Goal: Transaction & Acquisition: Purchase product/service

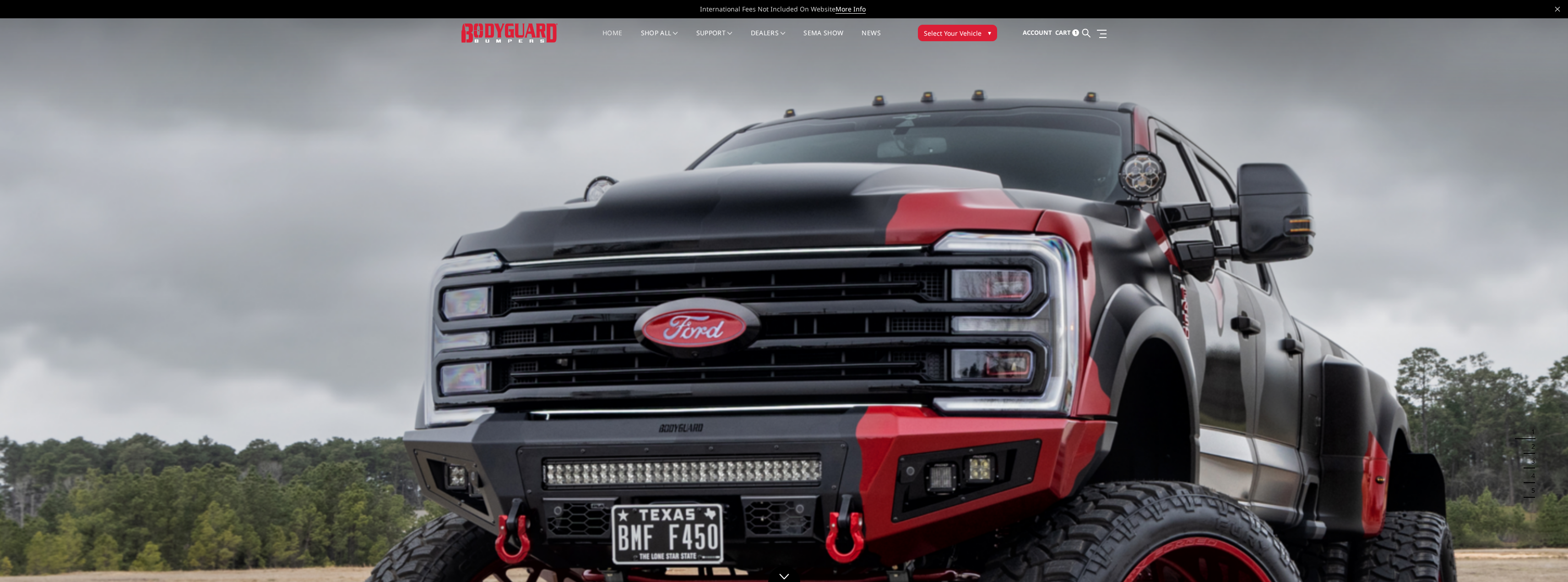
click at [949, 35] on span "Select Your Vehicle" at bounding box center [953, 33] width 58 height 10
click at [929, 30] on span "Select Your Vehicle" at bounding box center [953, 33] width 58 height 10
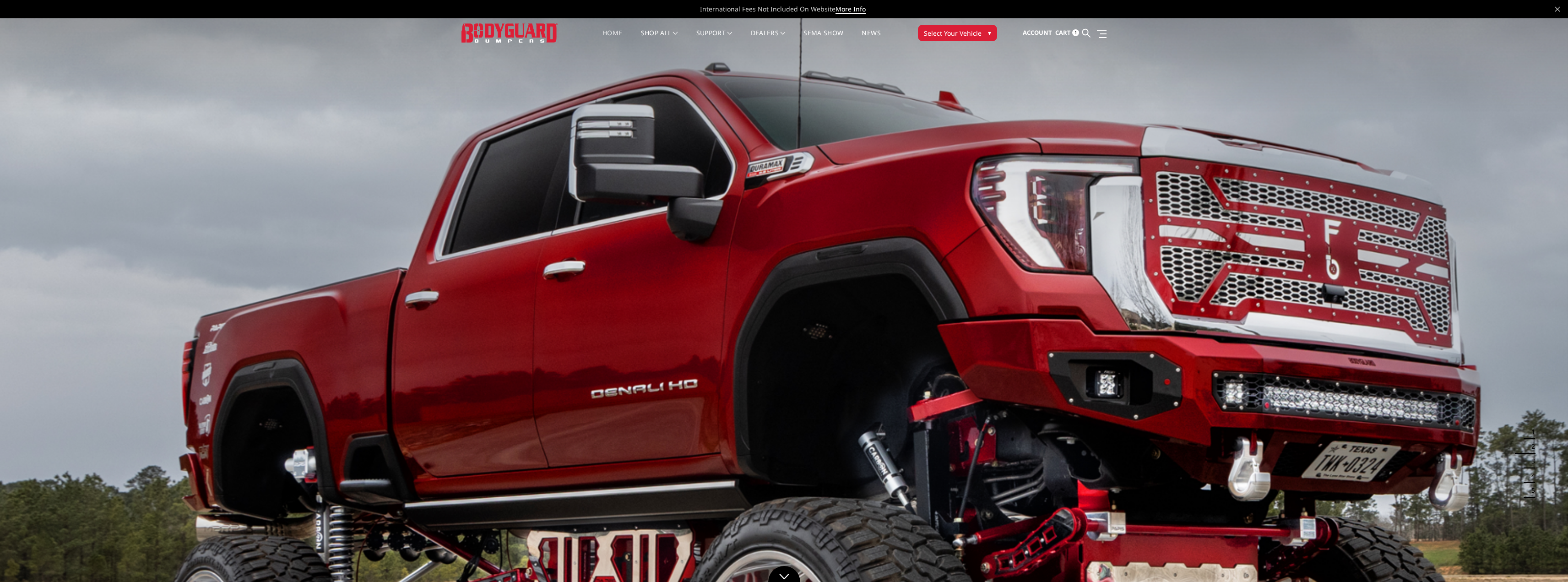
click at [937, 34] on span "Select Your Vehicle" at bounding box center [953, 33] width 58 height 10
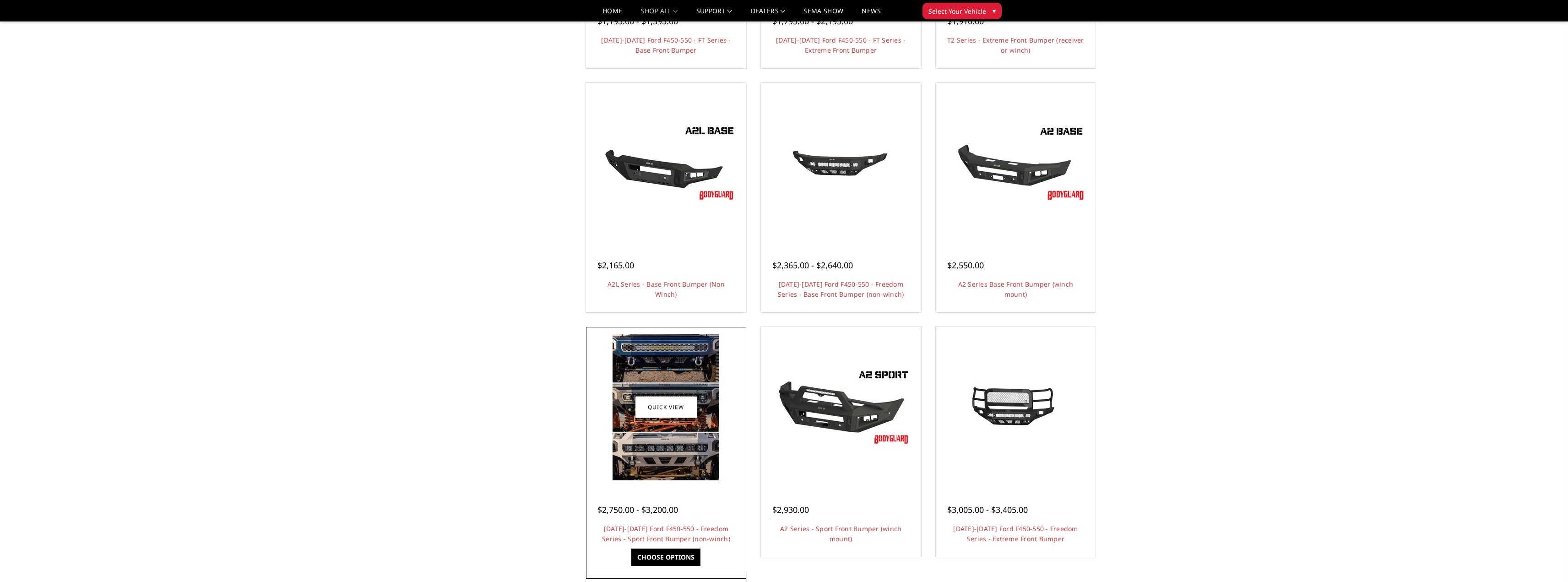
scroll to position [275, 0]
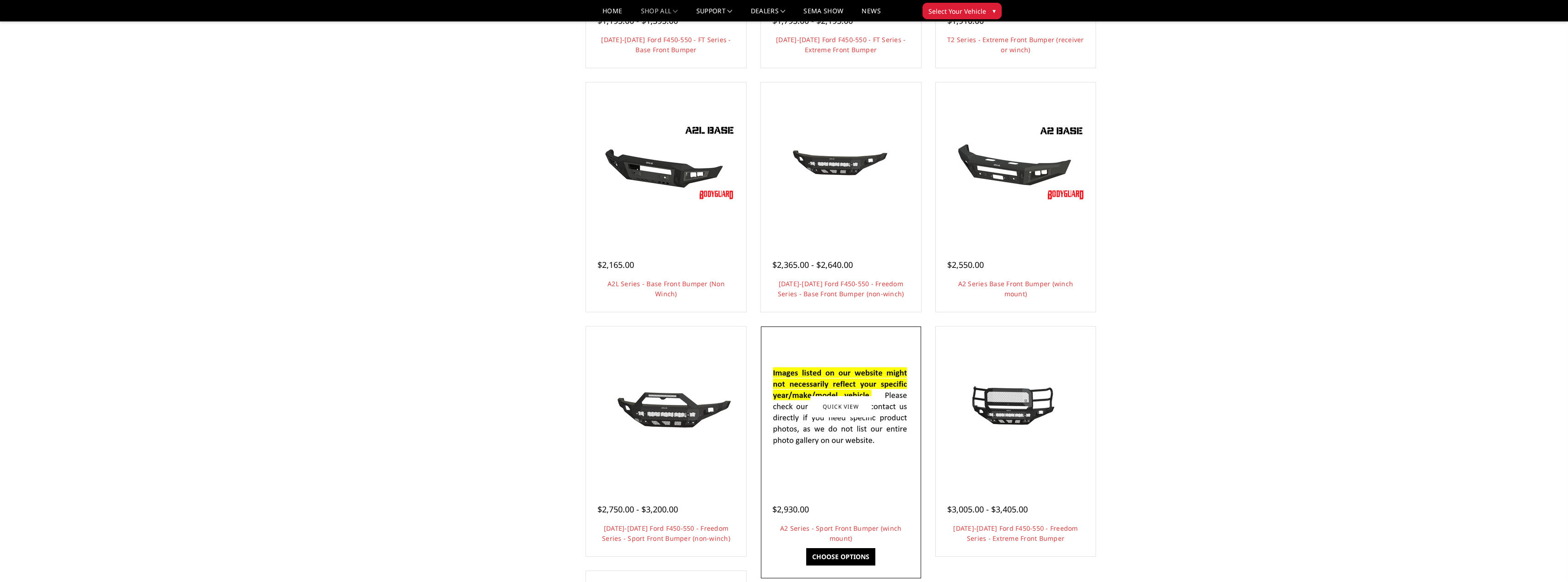
click at [831, 394] on img at bounding box center [841, 406] width 147 height 100
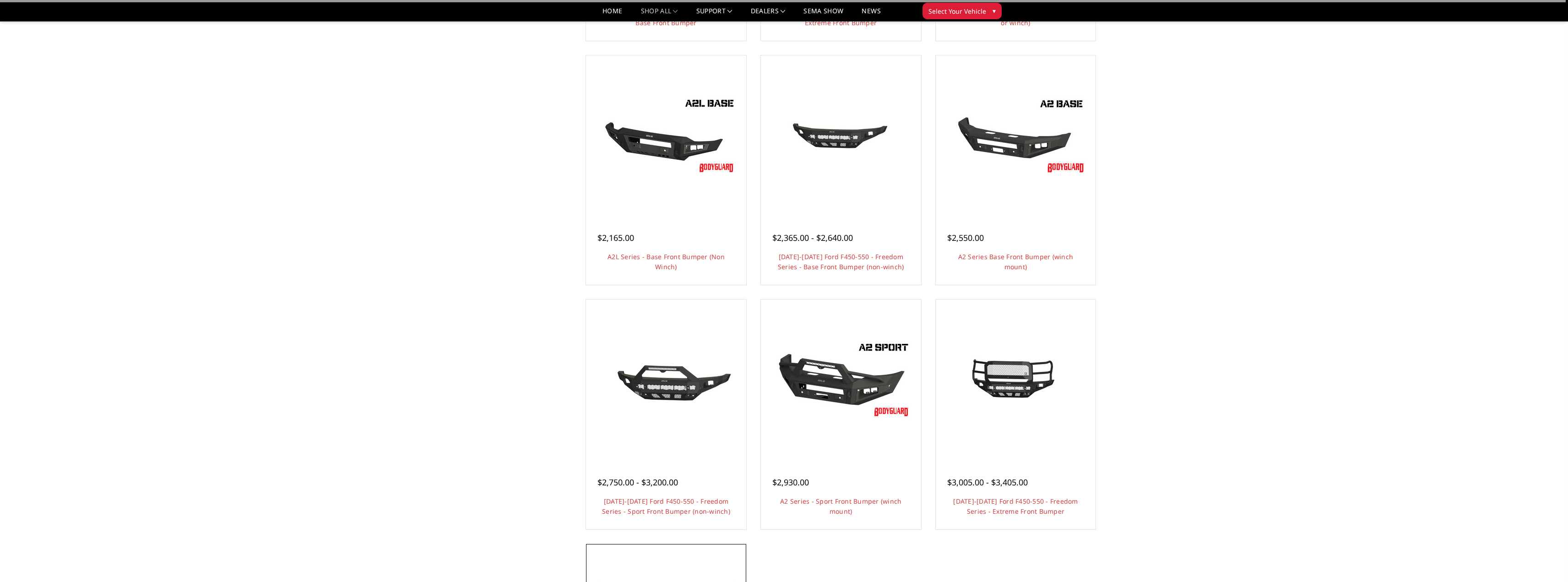
scroll to position [275, 0]
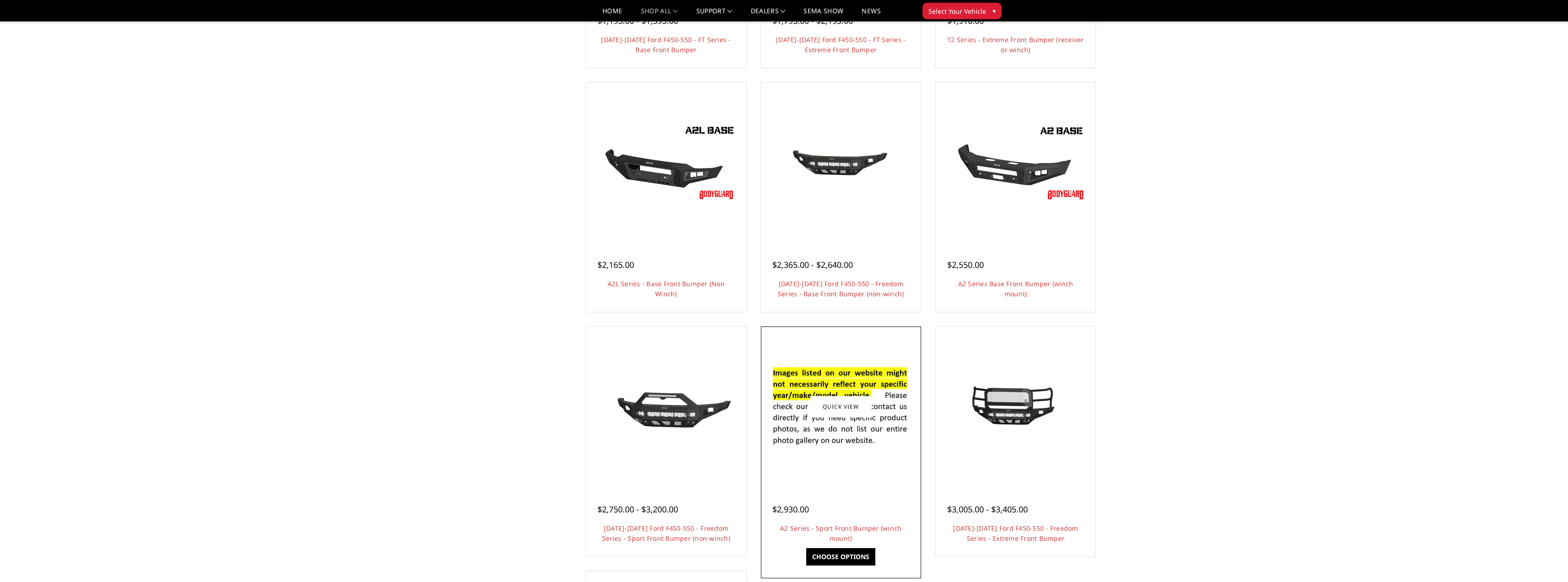
click at [832, 449] on img at bounding box center [841, 406] width 147 height 100
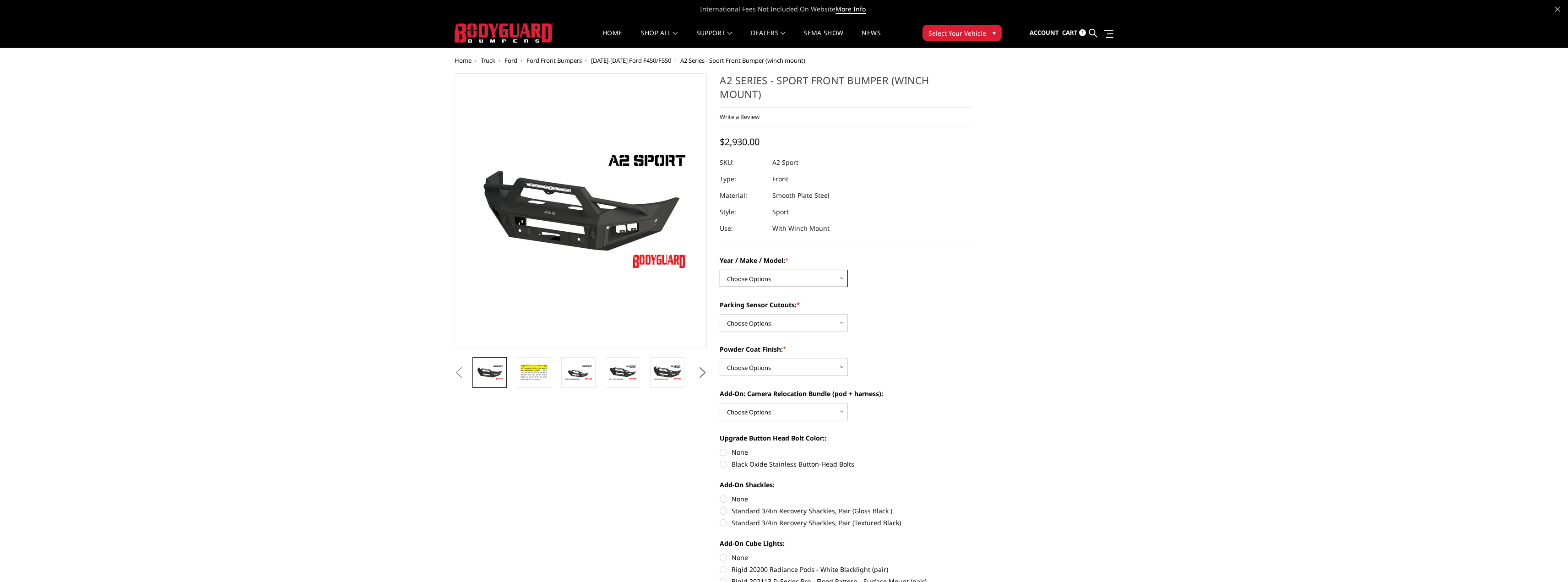
click at [844, 278] on select "Choose Options Chevrolet 20-23 2500 / 3500 Ford 17-22 F250 / F350 Ford 17-22 F4…" at bounding box center [784, 278] width 128 height 17
select select "827"
click at [720, 270] on select "Choose Options Chevrolet 20-23 2500 / 3500 Ford 17-22 F250 / F350 Ford 17-22 F4…" at bounding box center [784, 278] width 128 height 17
click at [825, 323] on select "Choose Options Yes - I have front parking sensors No - I do NOT have parking se…" at bounding box center [784, 323] width 128 height 17
select select "541"
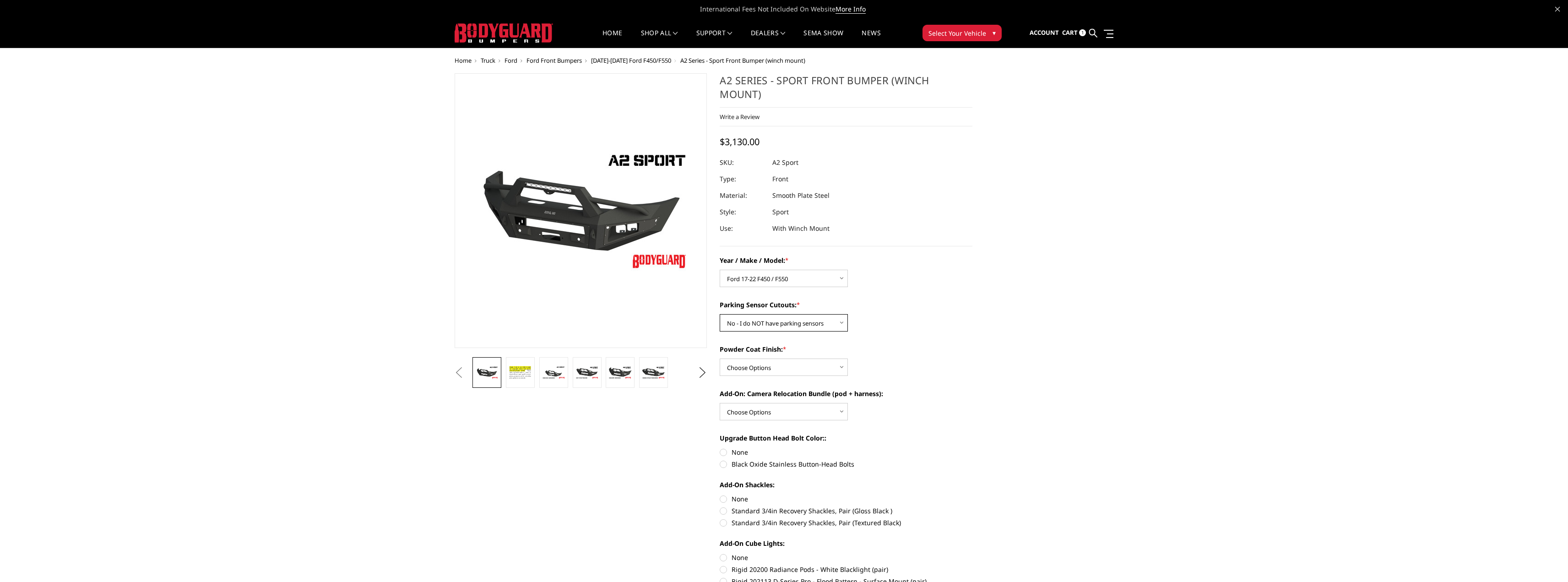
click at [720, 315] on select "Choose Options Yes - I have front parking sensors No - I do NOT have parking se…" at bounding box center [784, 323] width 128 height 17
click at [796, 371] on select "Choose Options Bare metal (included) Texture Black Powder Coat" at bounding box center [784, 367] width 128 height 17
select select "518"
click at [720, 359] on select "Choose Options Bare metal (included) Texture Black Powder Coat" at bounding box center [784, 367] width 128 height 17
click at [778, 412] on select "Choose Options WITH front camera relocation harness + pod mount WITHOUT front c…" at bounding box center [784, 412] width 128 height 17
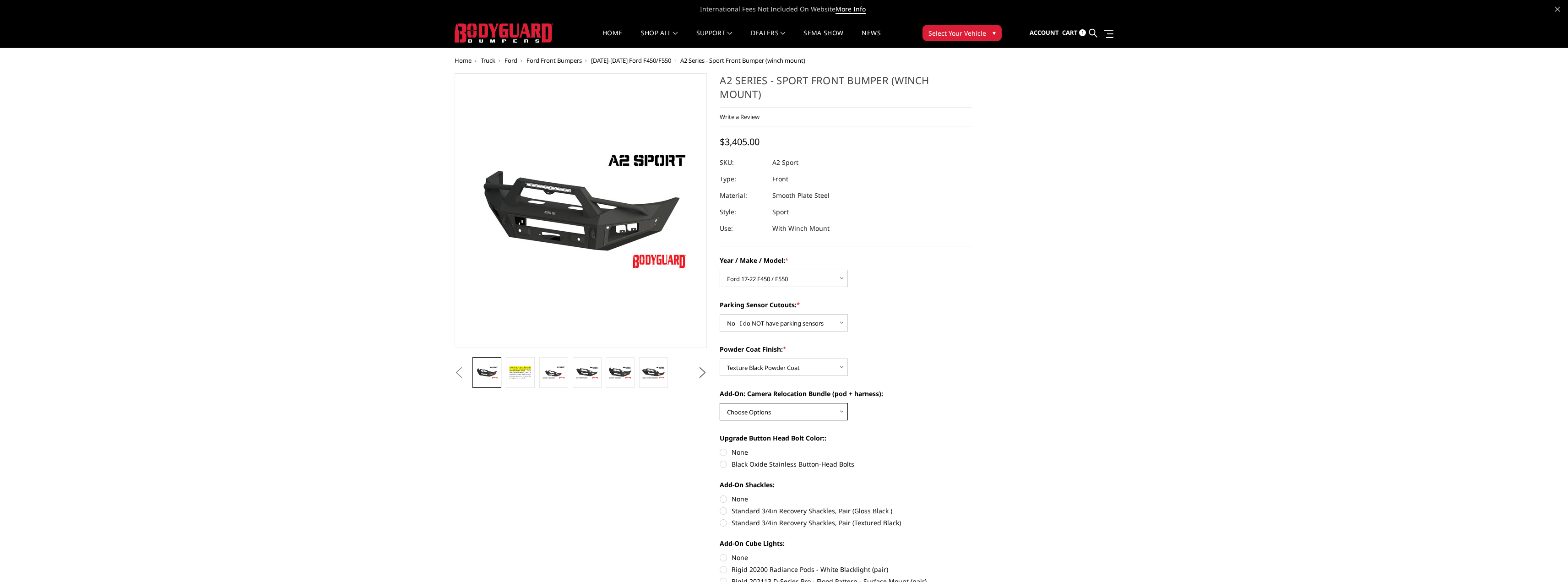
select select "1699"
click at [720, 403] on select "Choose Options WITH front camera relocation harness + pod mount WITHOUT front c…" at bounding box center [784, 412] width 128 height 17
click at [772, 413] on select "Choose Options WITH front camera relocation harness + pod mount WITHOUT front c…" at bounding box center [784, 412] width 128 height 17
click at [720, 403] on select "Choose Options WITH front camera relocation harness + pod mount WITHOUT front c…" at bounding box center [784, 412] width 128 height 17
click at [721, 453] on label "None" at bounding box center [846, 452] width 253 height 10
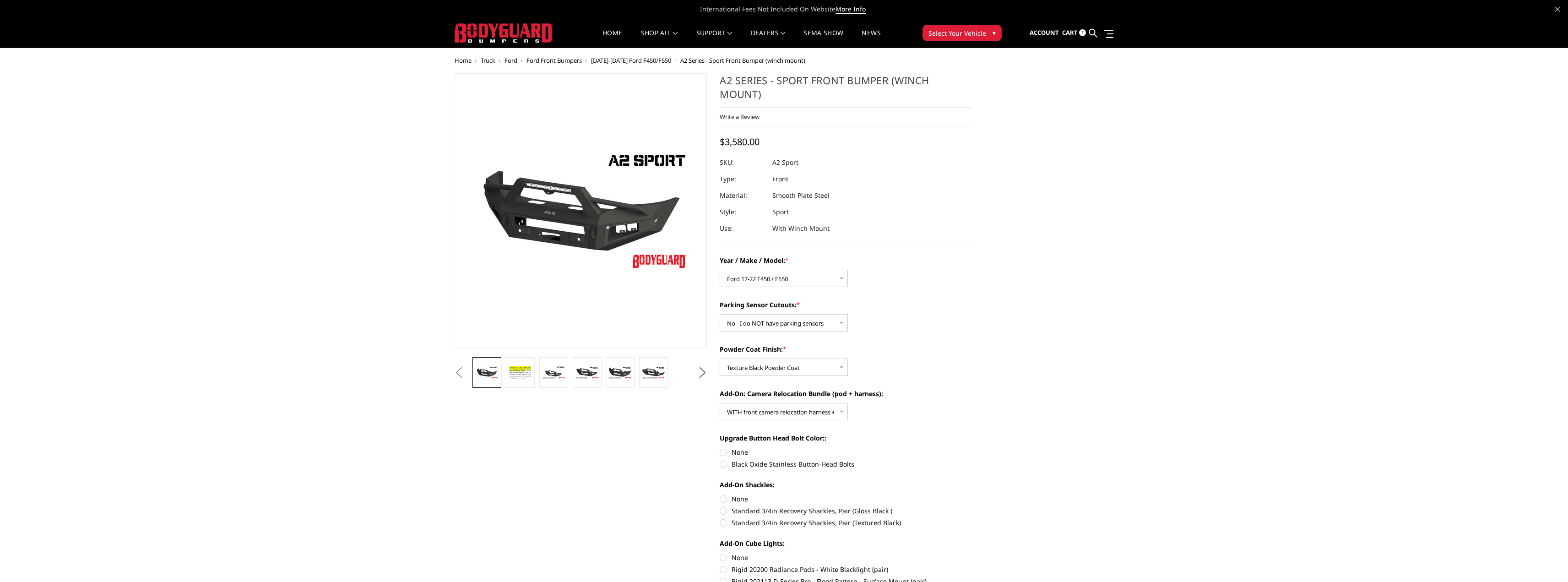
click at [721, 448] on input "None" at bounding box center [720, 448] width 1 height 1
radio input "true"
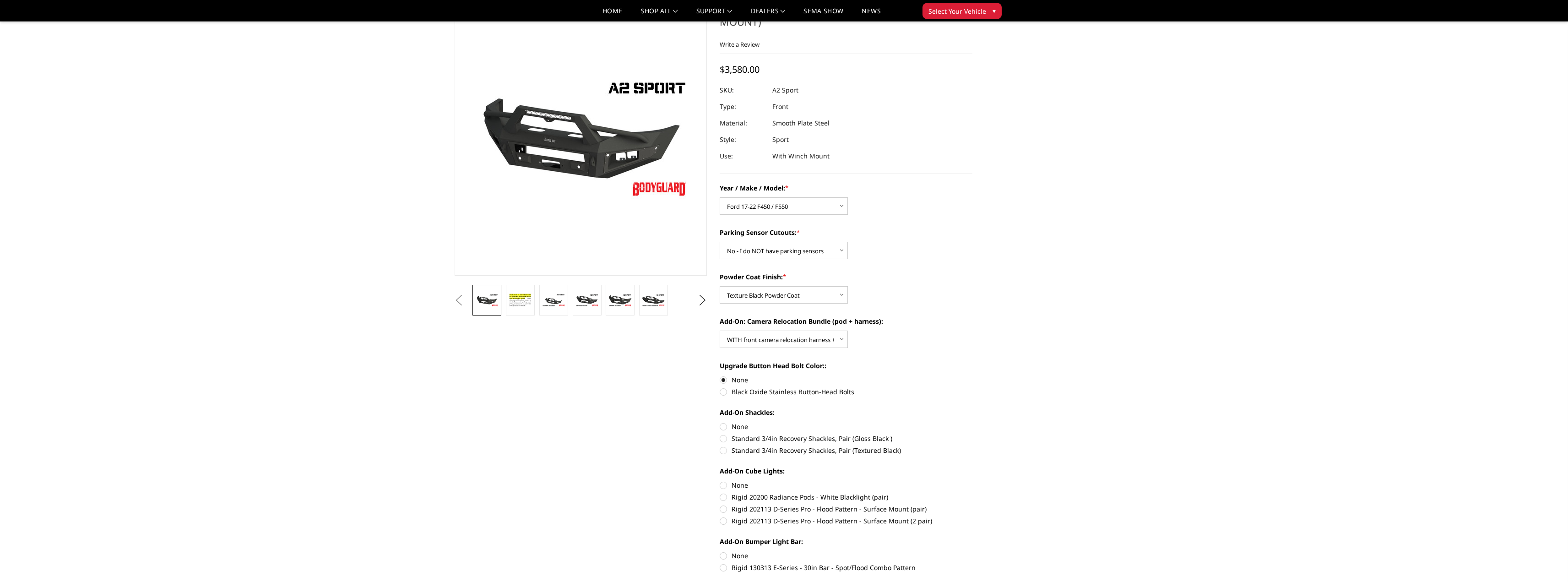
scroll to position [46, 0]
click at [725, 426] on label "None" at bounding box center [846, 426] width 253 height 10
click at [721, 422] on input "None" at bounding box center [720, 422] width 1 height 1
radio input "true"
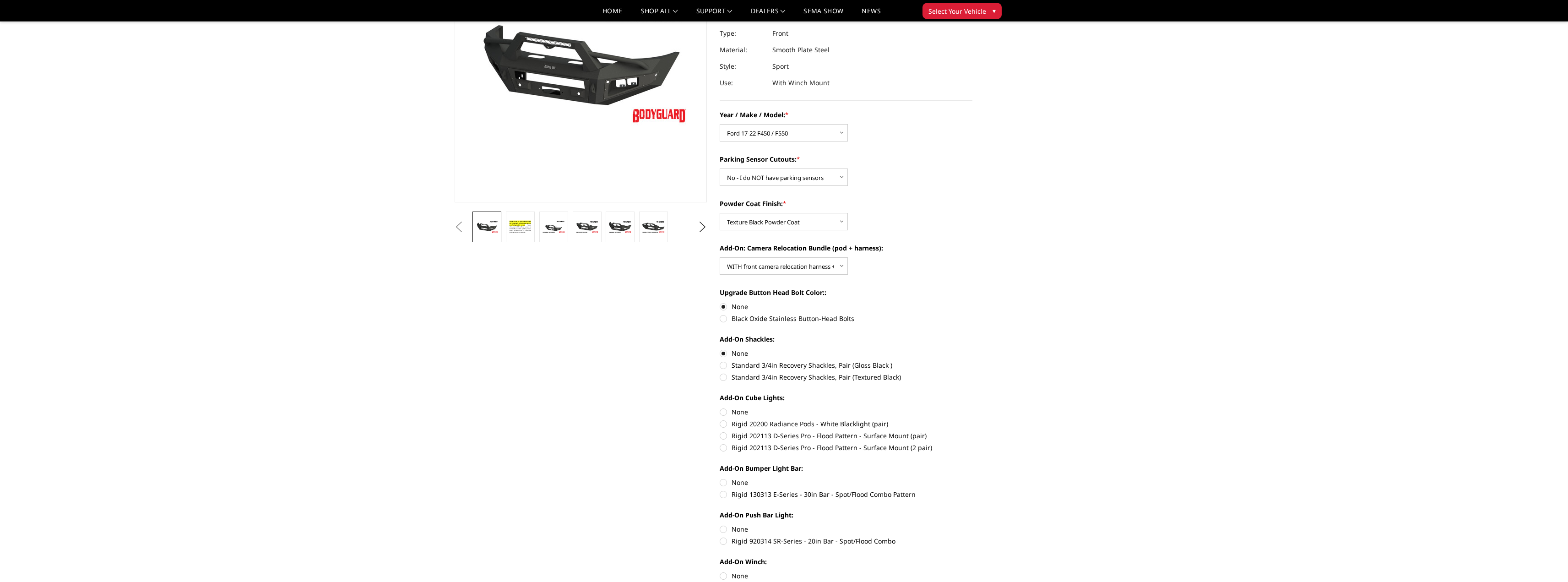
scroll to position [138, 0]
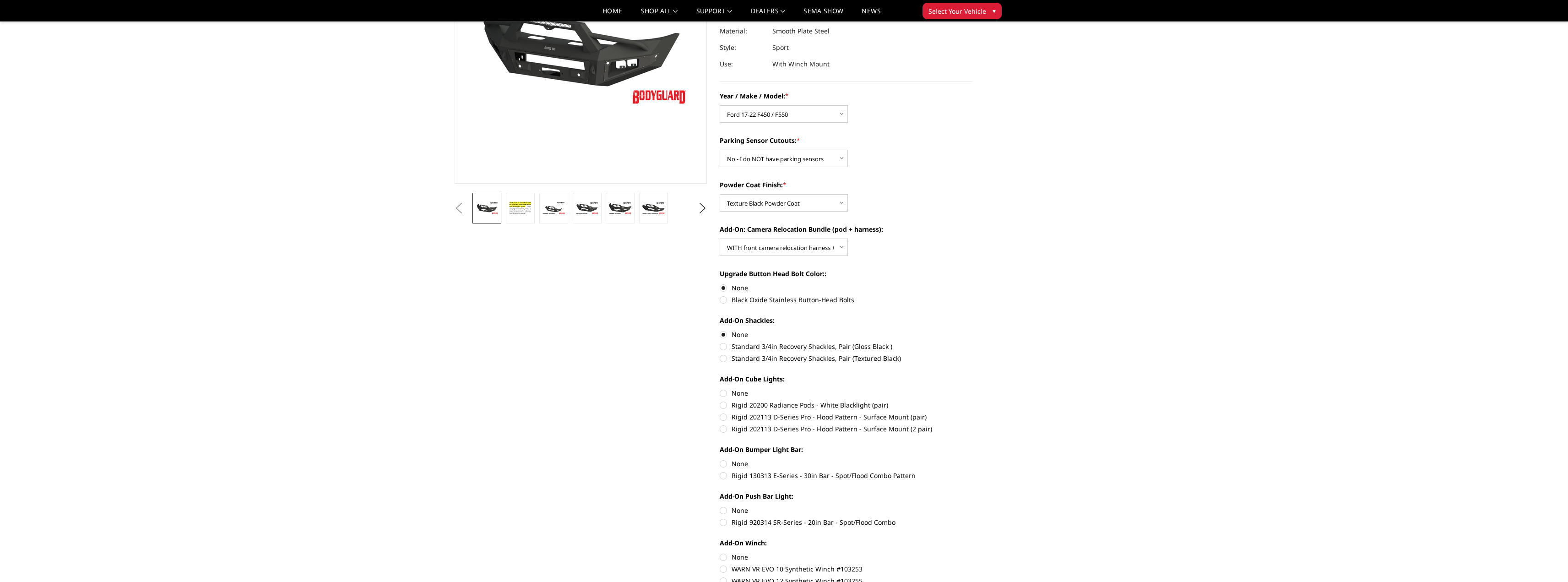
click at [725, 463] on label "None" at bounding box center [846, 463] width 253 height 10
click at [721, 460] on input "None" at bounding box center [720, 459] width 1 height 1
radio input "true"
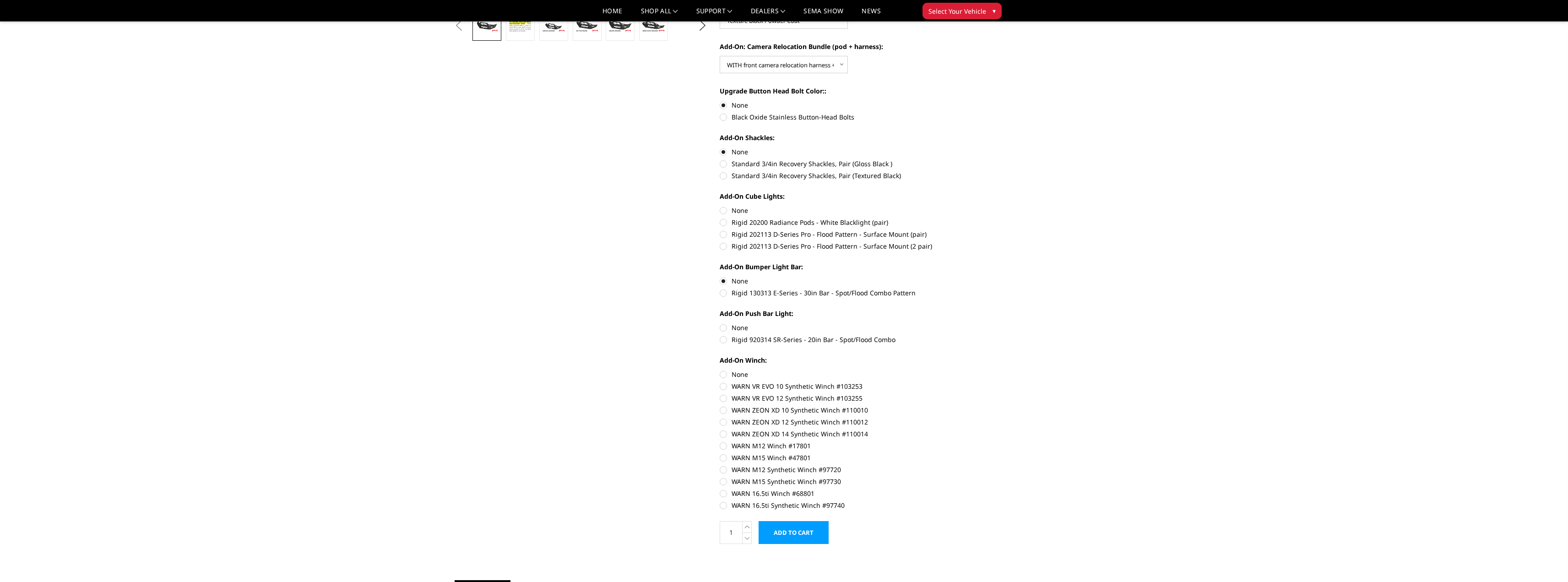
scroll to position [321, 0]
click at [724, 373] on label "None" at bounding box center [846, 374] width 253 height 10
click at [721, 370] on input "None" at bounding box center [720, 369] width 1 height 1
radio input "true"
click at [724, 210] on label "None" at bounding box center [846, 210] width 253 height 10
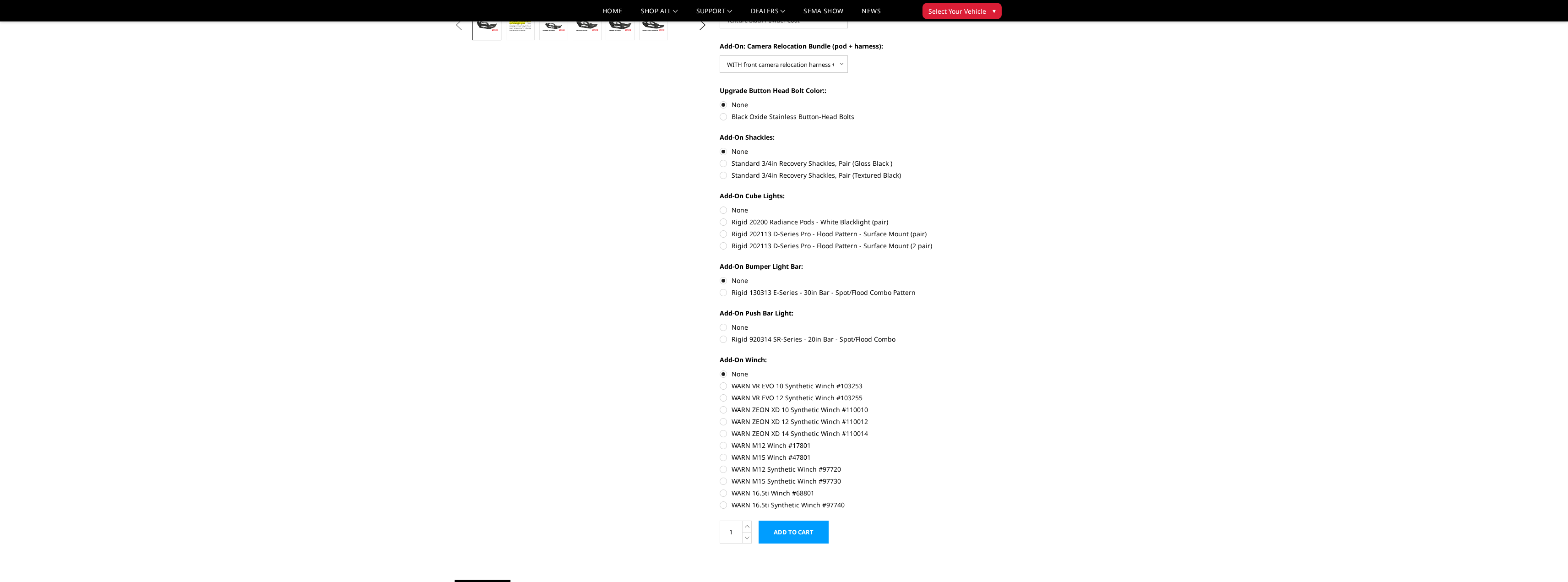
click at [721, 206] on input "None" at bounding box center [720, 205] width 1 height 1
radio input "true"
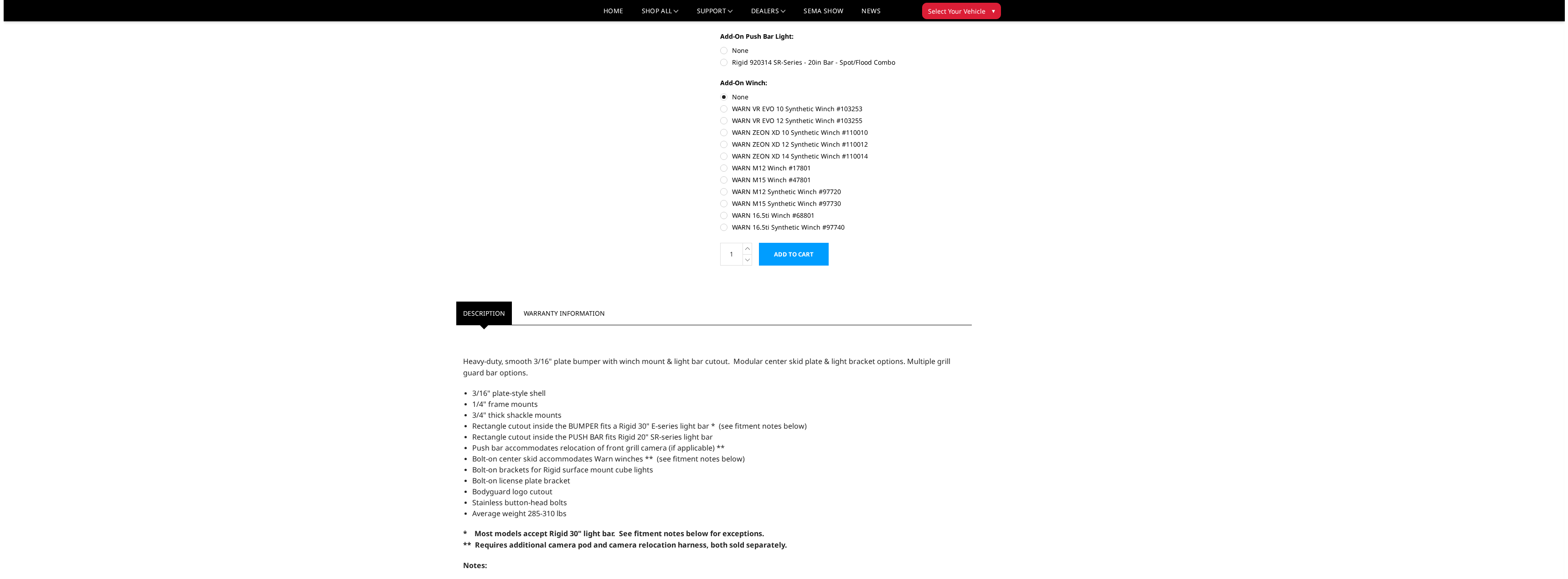
scroll to position [593, 0]
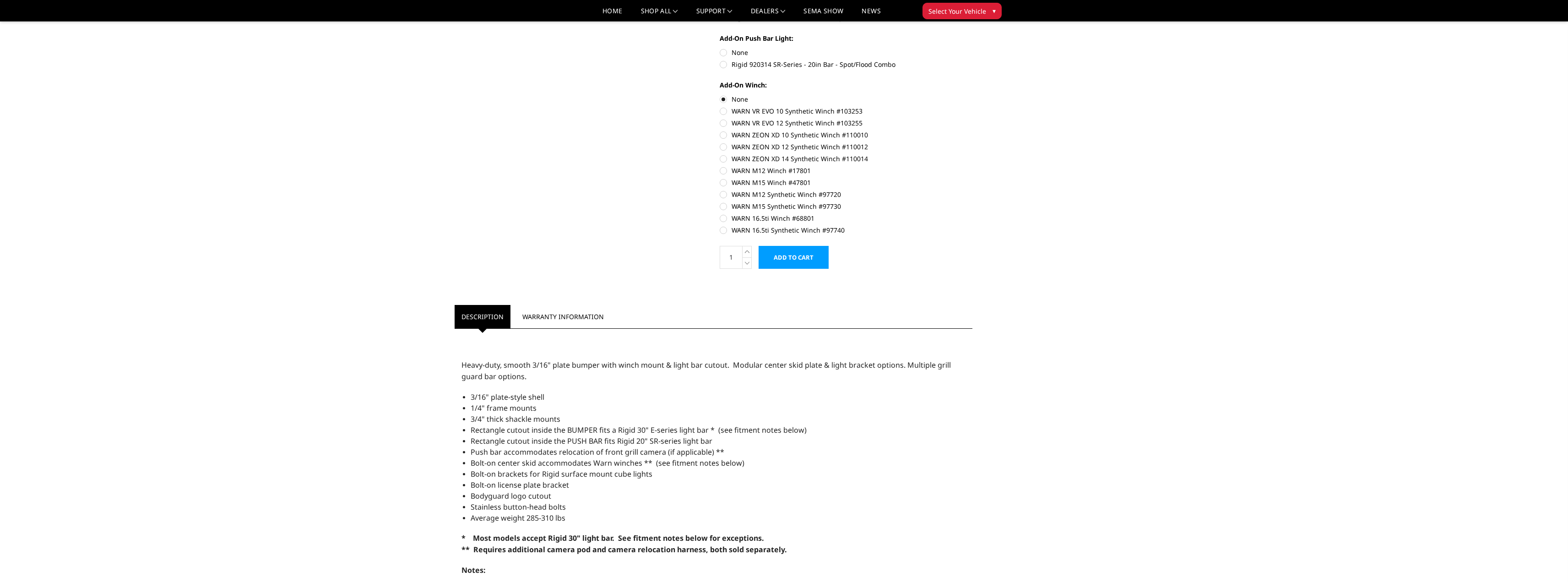
click at [808, 258] on input "Add to Cart" at bounding box center [793, 258] width 70 height 23
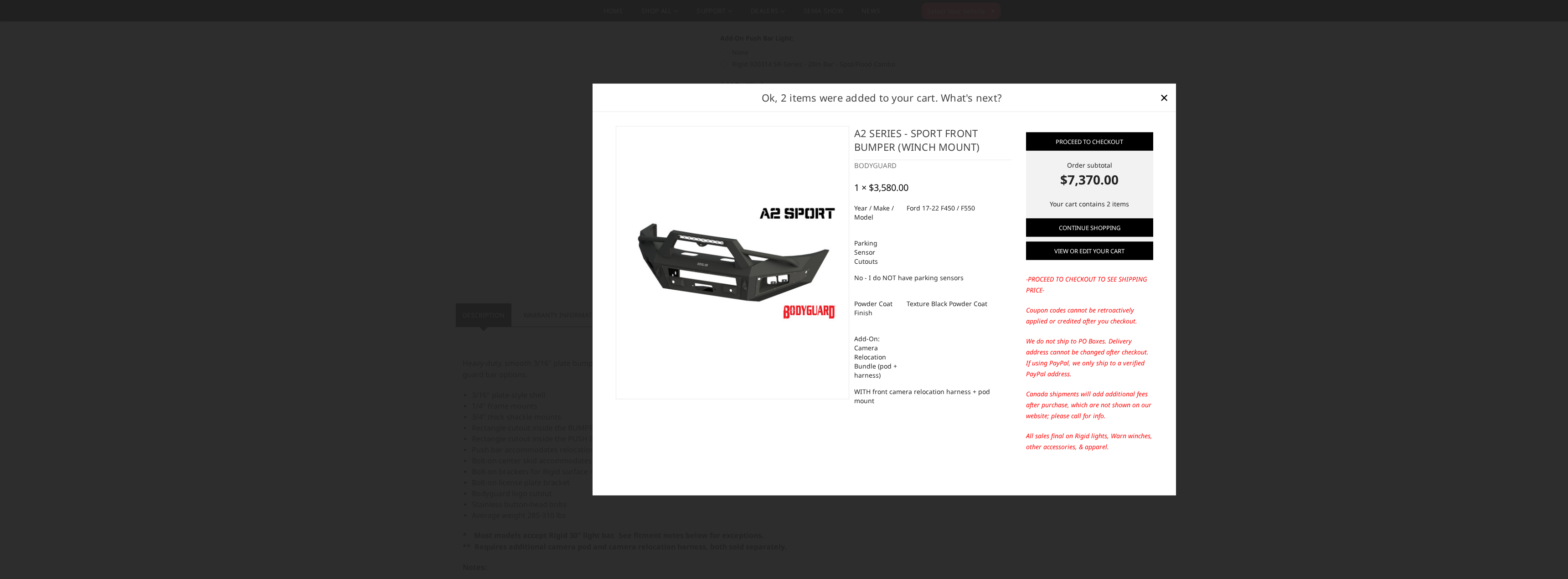
click at [1092, 251] on link "View or edit your cart" at bounding box center [1089, 251] width 127 height 18
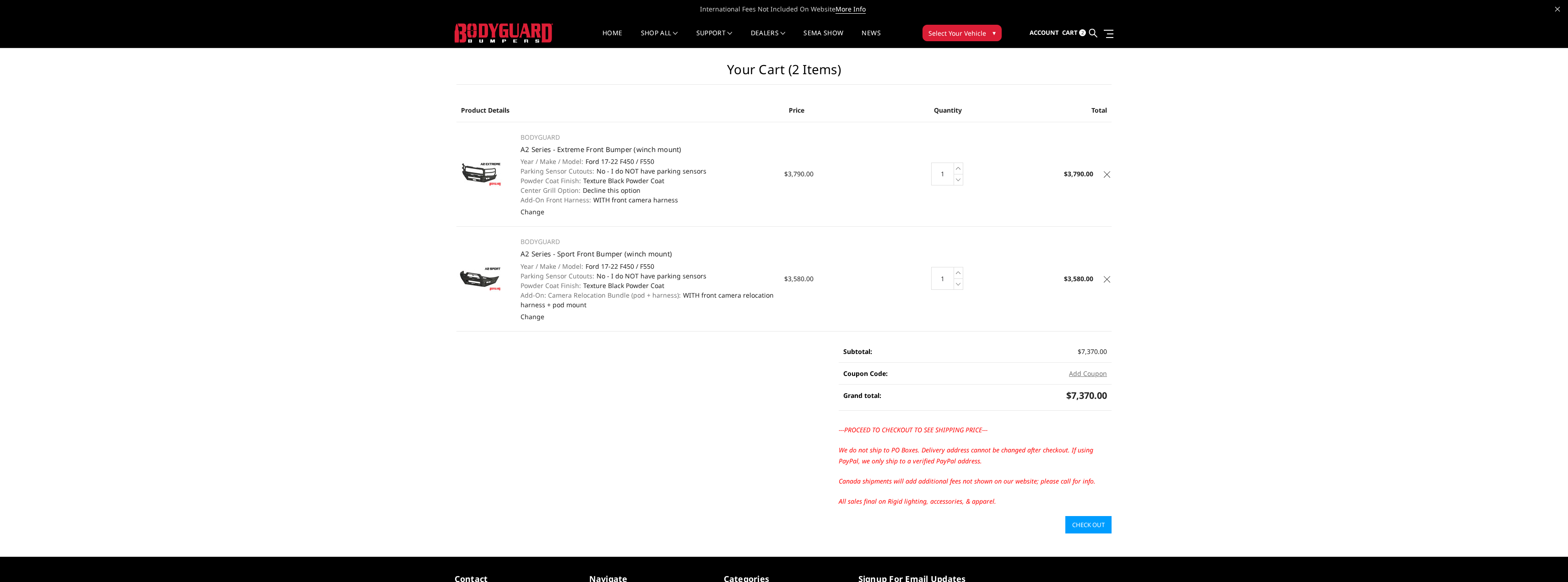
click at [1105, 279] on icon at bounding box center [1107, 280] width 6 height 6
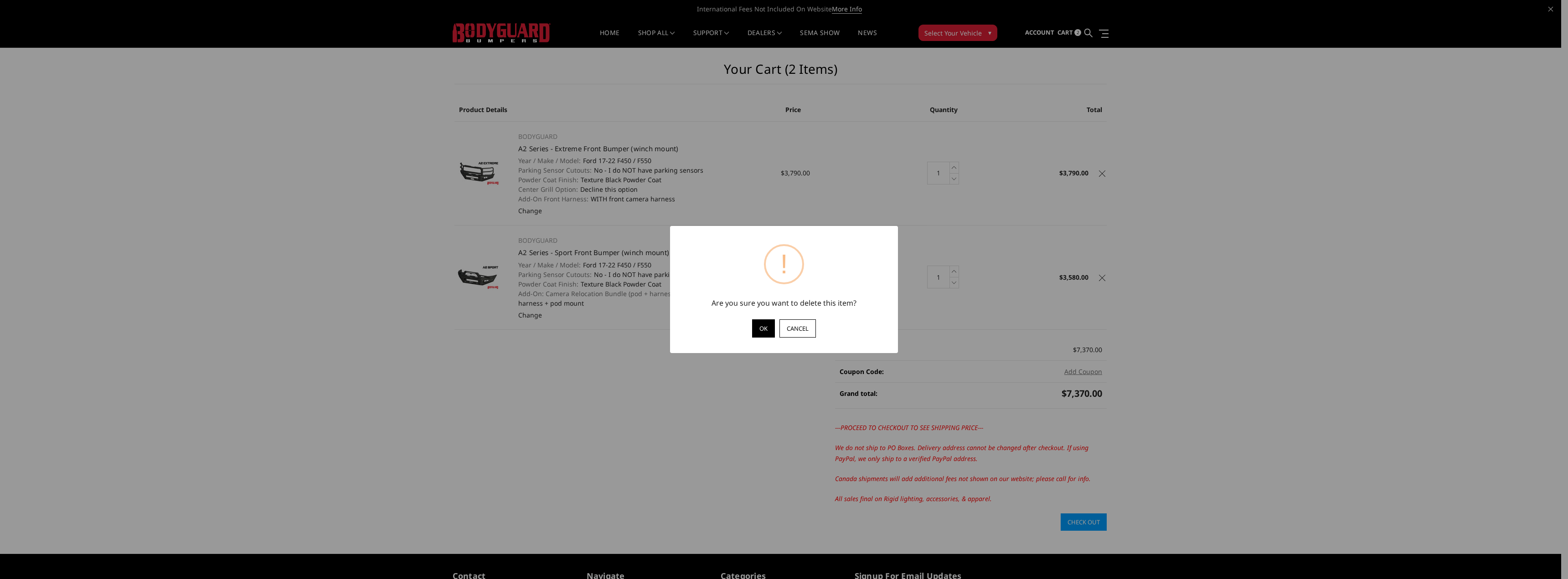
click at [764, 327] on button "OK" at bounding box center [763, 329] width 23 height 18
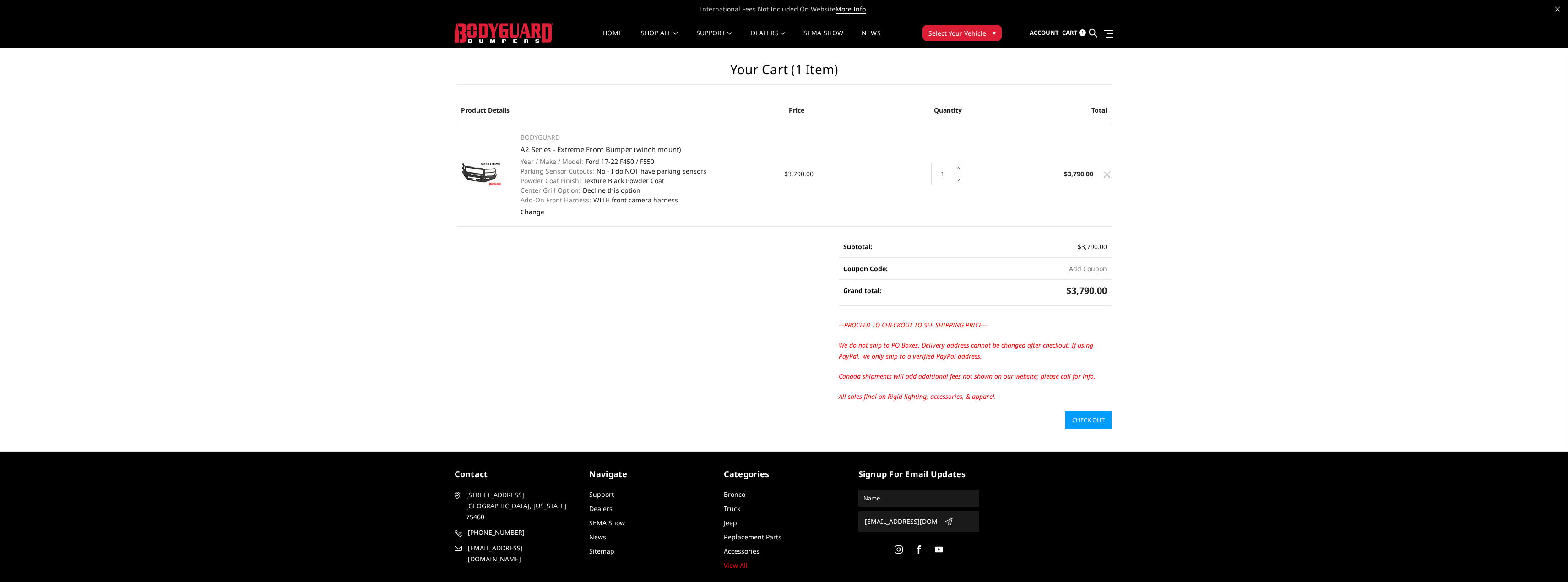
click at [540, 212] on link "Change" at bounding box center [532, 211] width 24 height 8
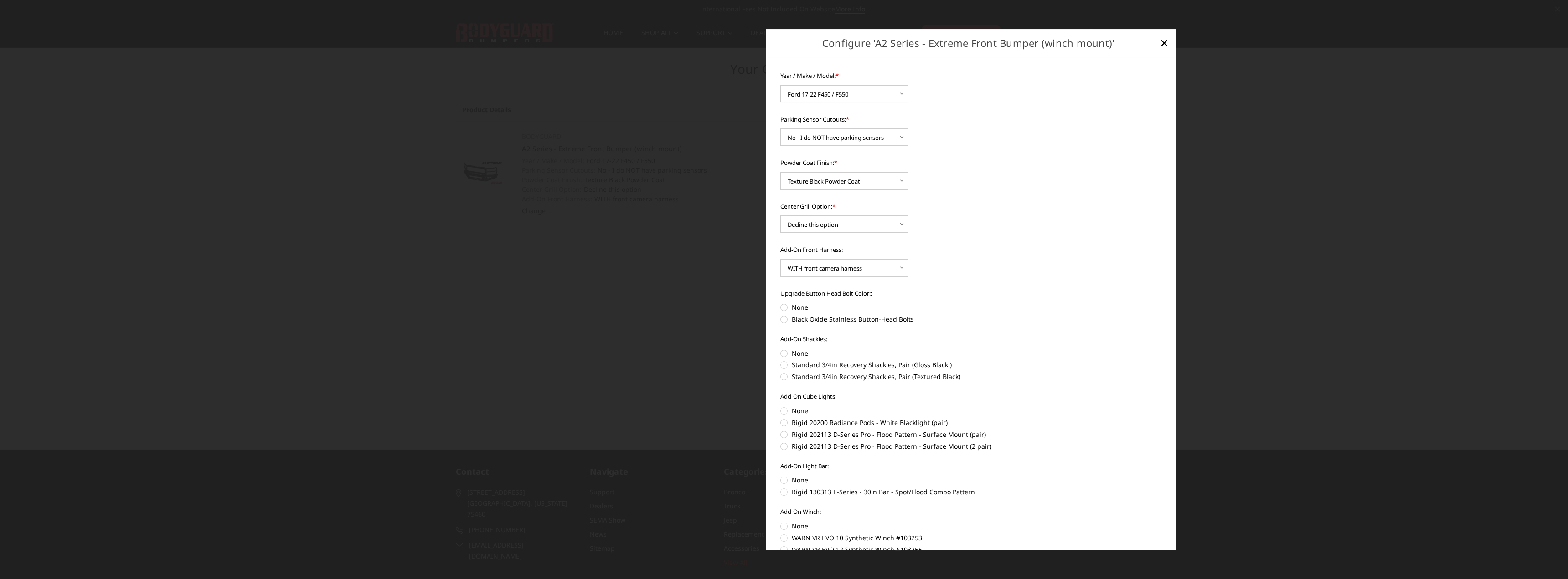
click at [783, 308] on label "None" at bounding box center [970, 307] width 382 height 10
click at [781, 303] on input "None" at bounding box center [780, 302] width 1 height 1
radio input "true"
click at [785, 354] on label "None" at bounding box center [970, 353] width 382 height 10
click at [781, 349] on input "None" at bounding box center [780, 348] width 1 height 1
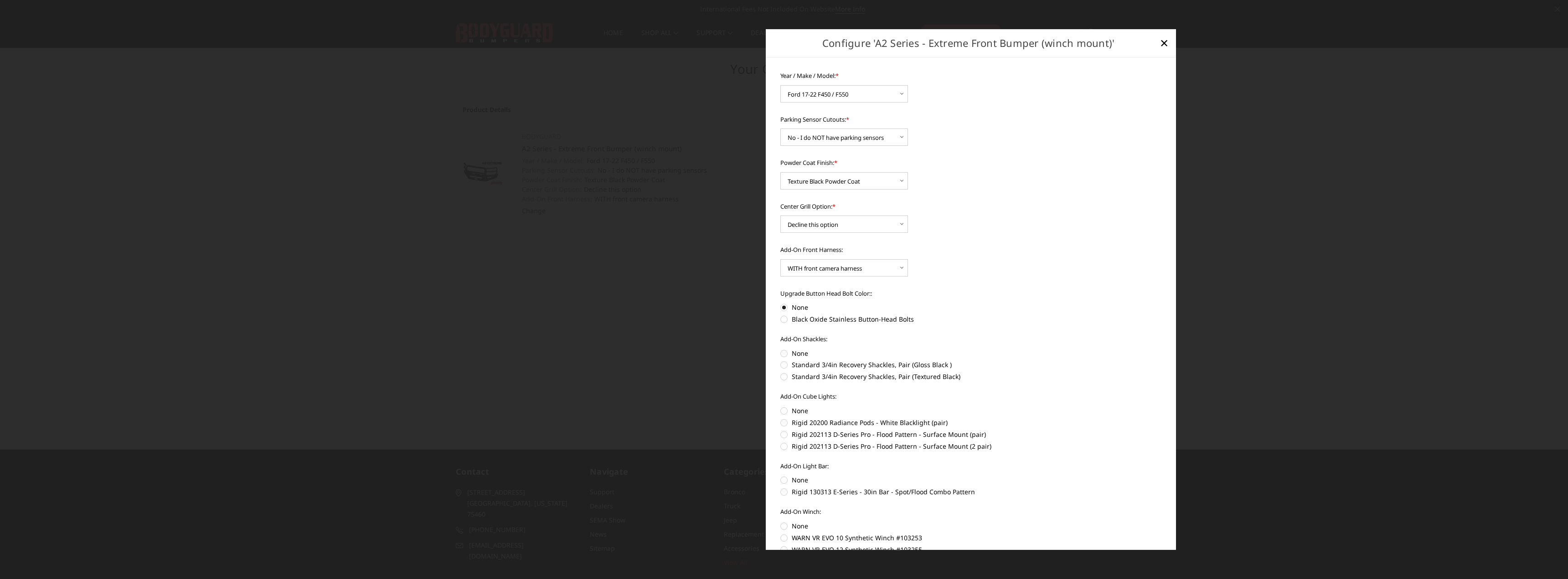
radio input "true"
click at [784, 412] on label "None" at bounding box center [970, 410] width 382 height 10
click at [781, 407] on input "None" at bounding box center [780, 406] width 1 height 1
radio input "true"
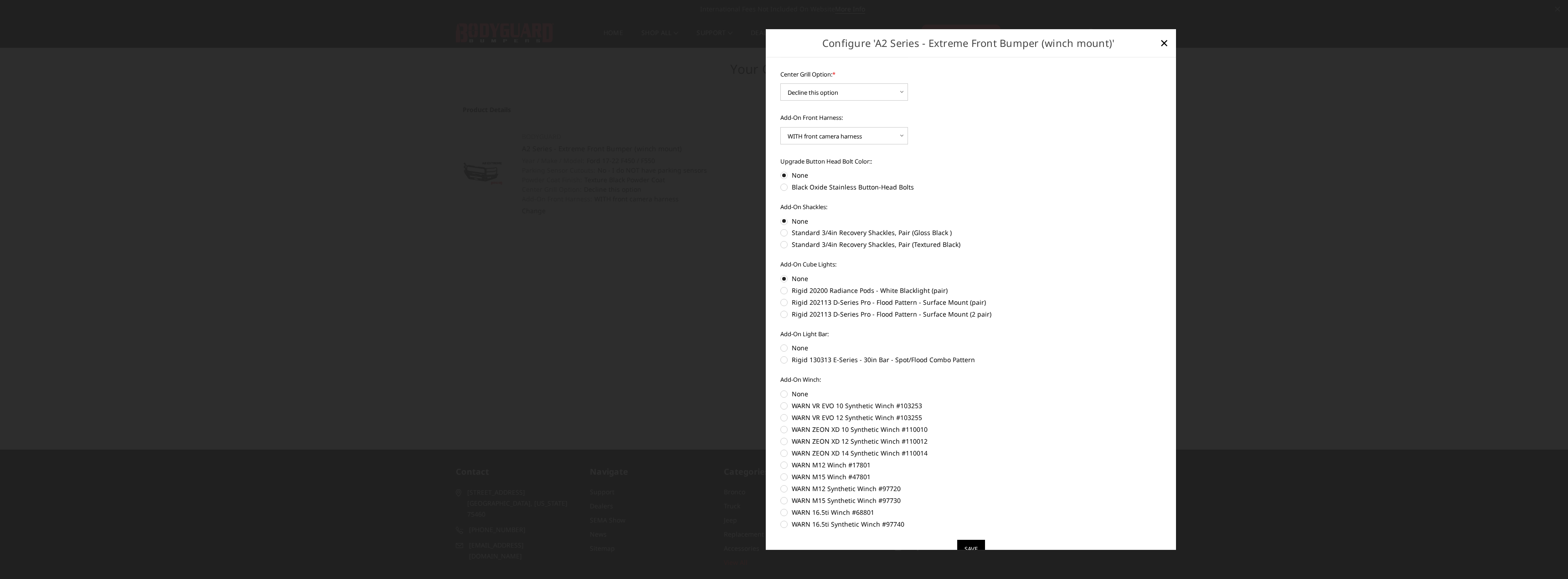
scroll to position [137, 0]
click at [786, 342] on label "None" at bounding box center [970, 344] width 382 height 10
click at [781, 476] on input "None" at bounding box center [780, 476] width 1 height 1
radio input "true"
click at [783, 390] on label "None" at bounding box center [970, 389] width 382 height 10
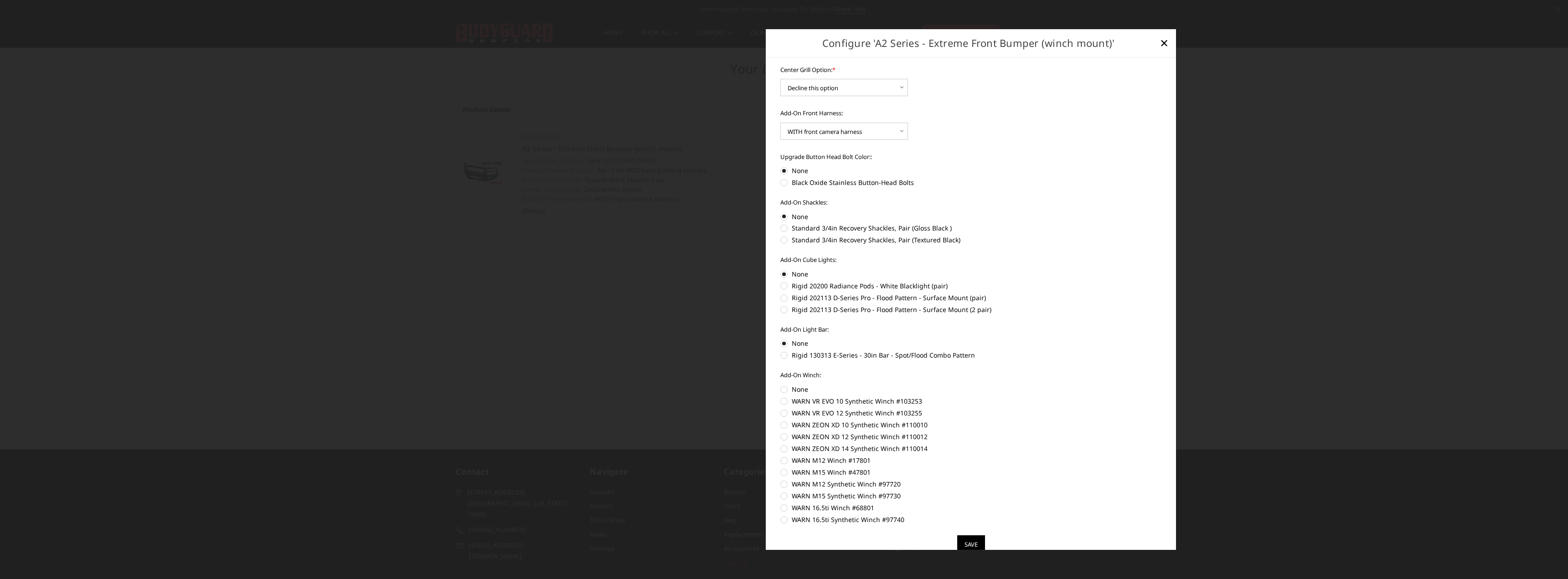
click at [781, 522] on input "None" at bounding box center [780, 522] width 1 height 1
radio input "true"
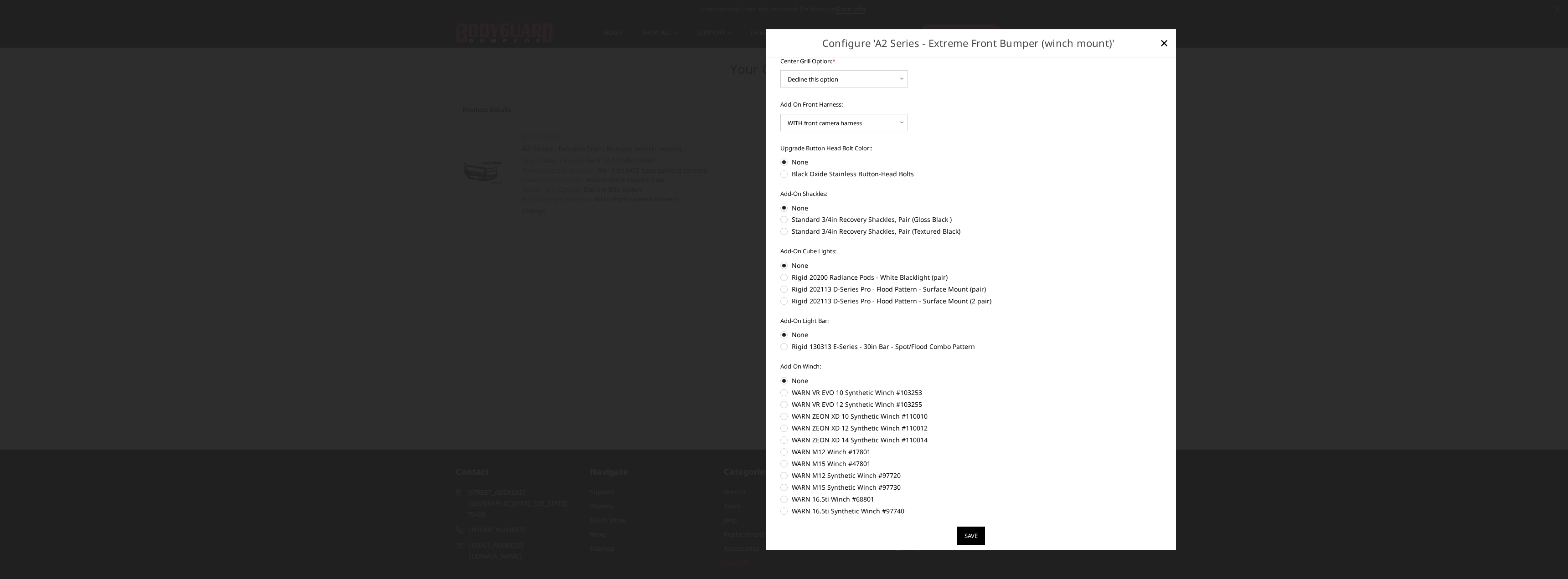
scroll to position [154, 0]
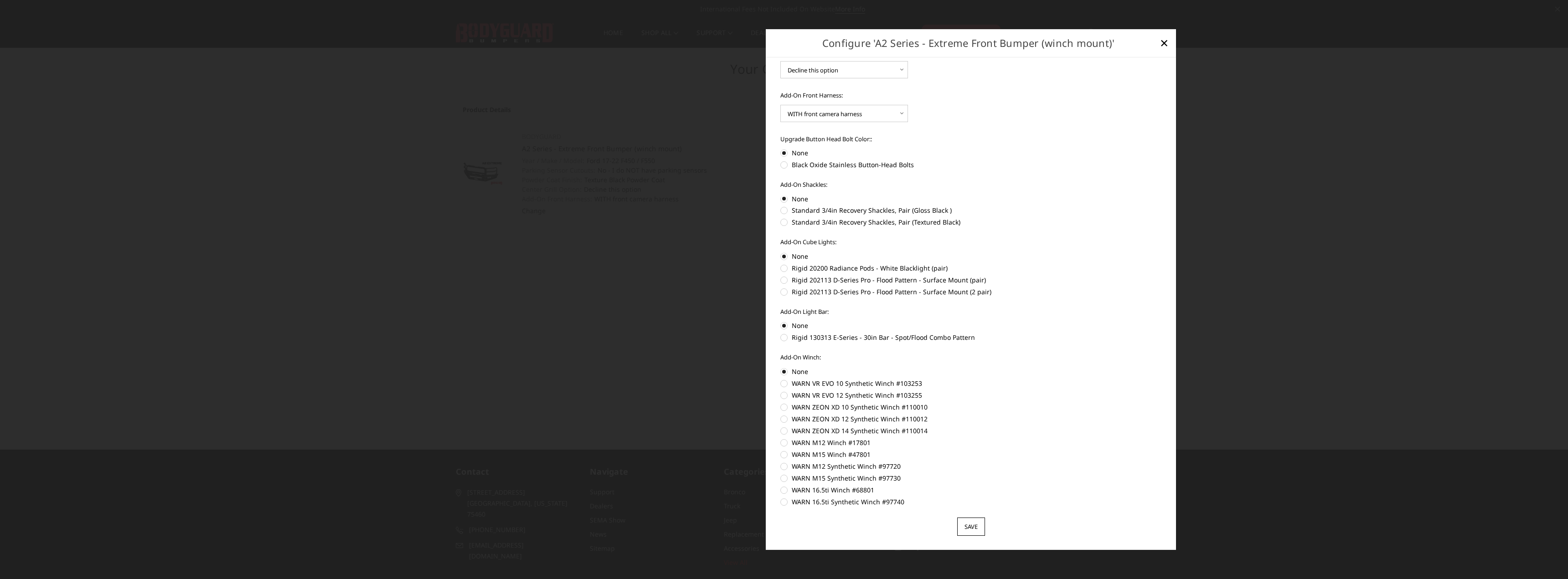
click at [966, 525] on input "Save" at bounding box center [970, 527] width 28 height 18
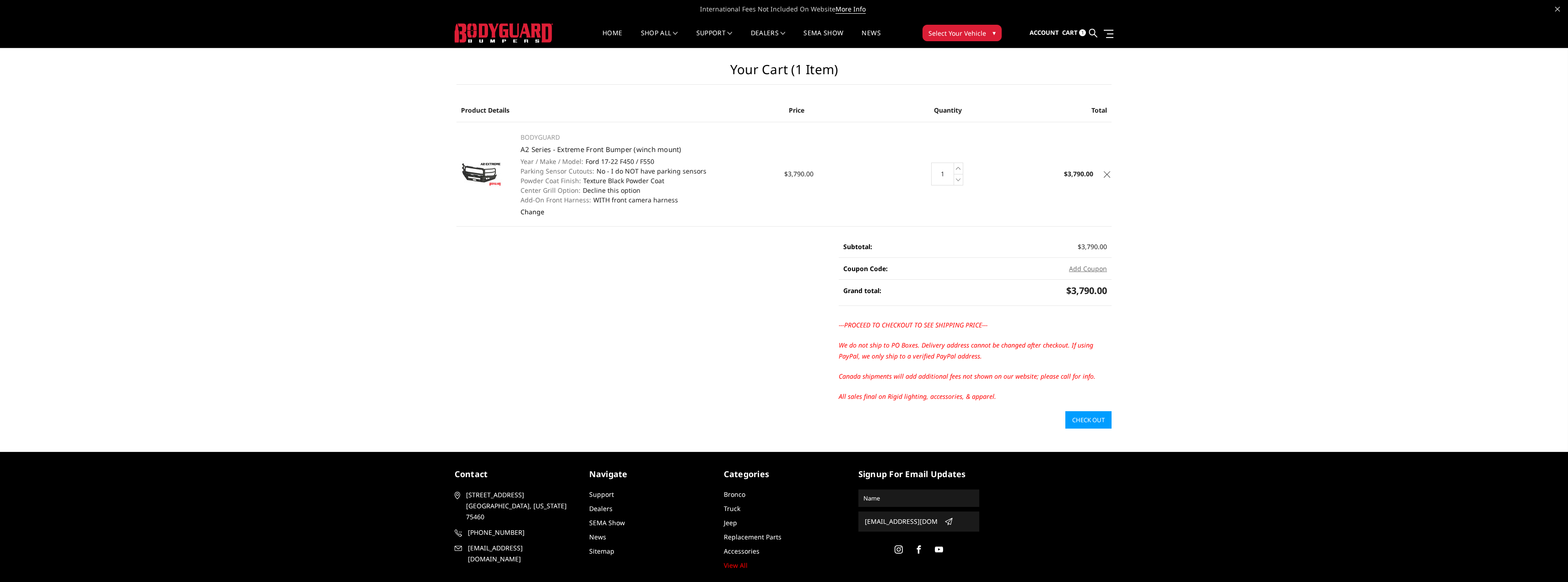
click at [537, 213] on link "Change" at bounding box center [532, 211] width 24 height 8
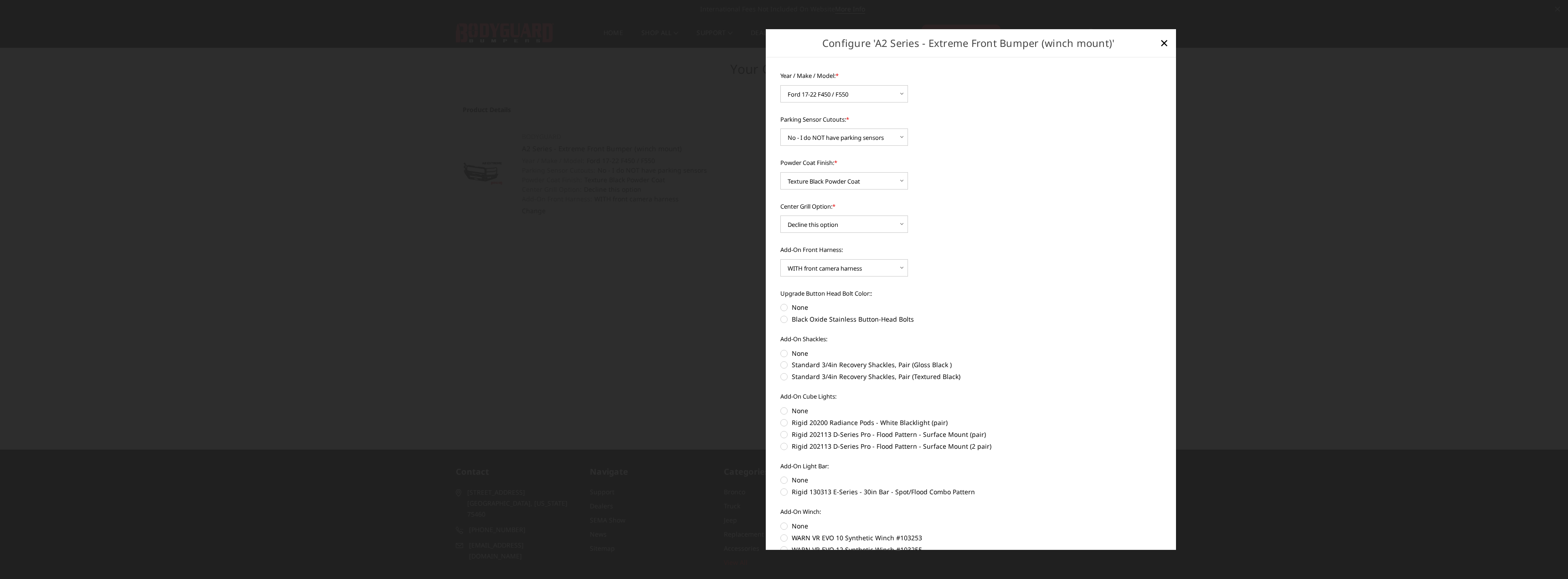
click at [785, 306] on label "None" at bounding box center [970, 307] width 382 height 10
click at [781, 303] on input "None" at bounding box center [780, 302] width 1 height 1
radio input "true"
click at [785, 353] on label "None" at bounding box center [970, 353] width 382 height 10
click at [781, 349] on input "None" at bounding box center [780, 348] width 1 height 1
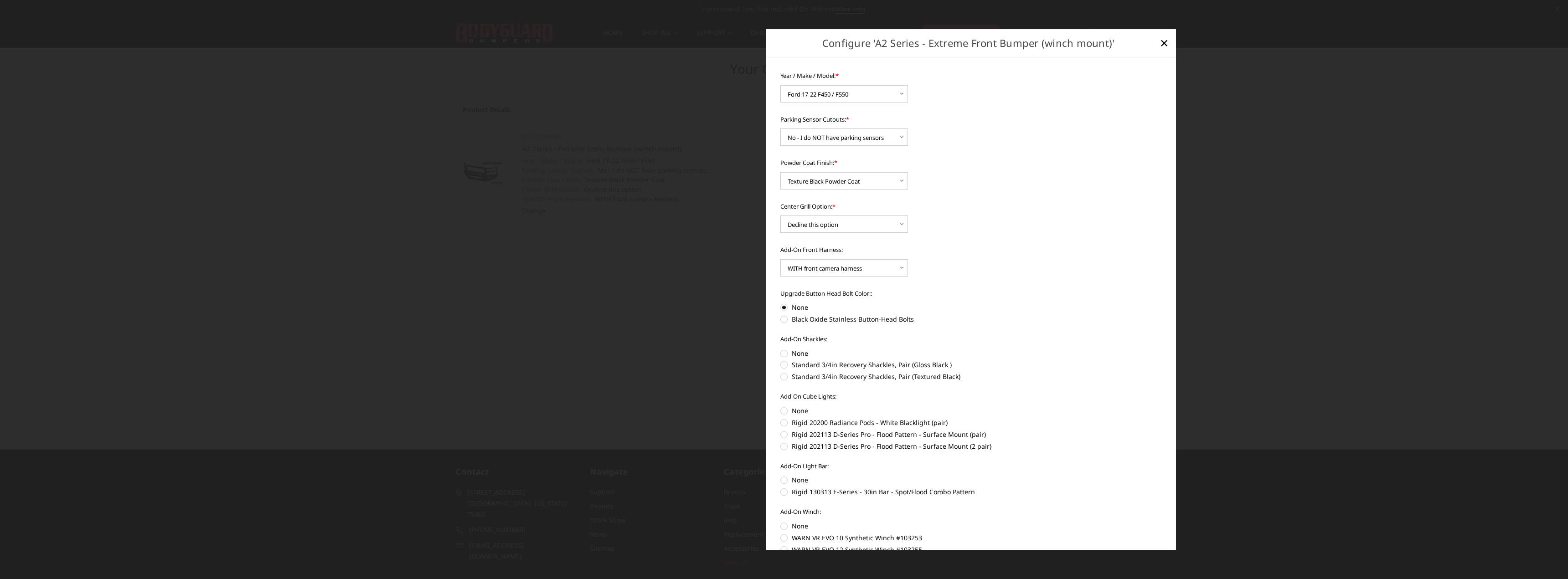
radio input "true"
click at [784, 413] on label "None" at bounding box center [970, 410] width 382 height 10
click at [781, 407] on input "None" at bounding box center [780, 406] width 1 height 1
radio input "true"
click at [782, 479] on label "None" at bounding box center [970, 481] width 382 height 10
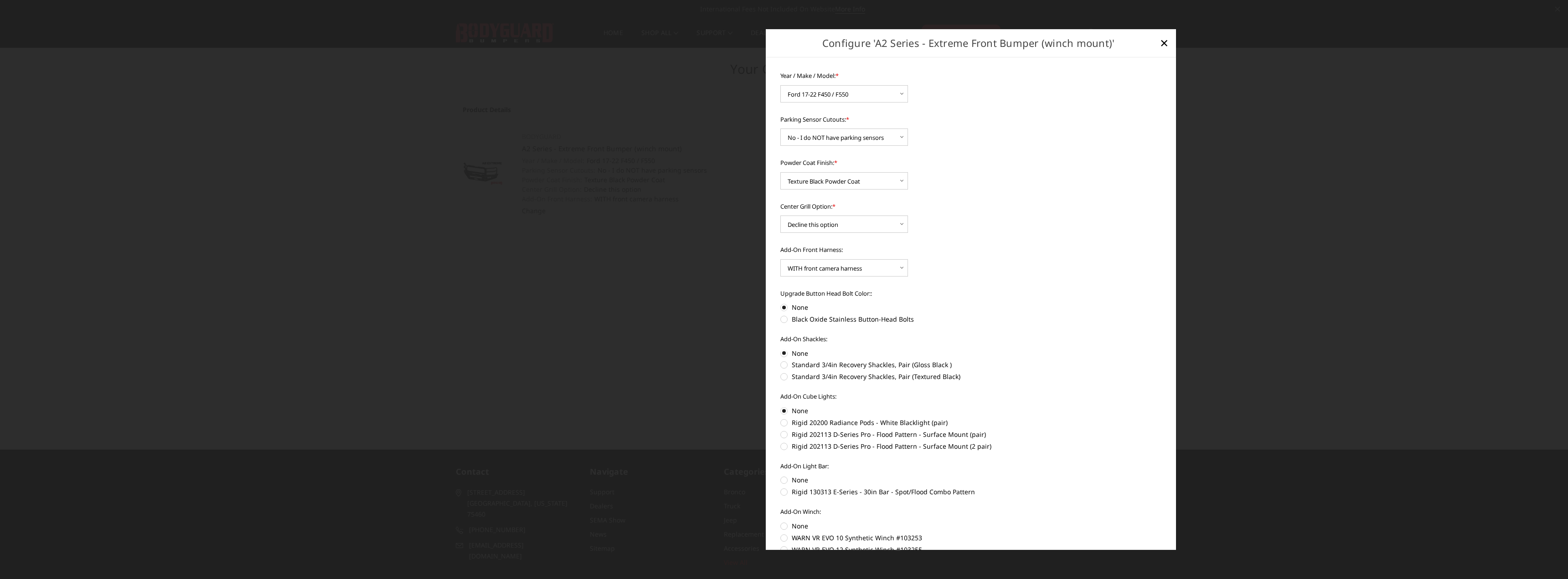
click at [781, 476] on input "None" at bounding box center [780, 476] width 1 height 1
radio input "true"
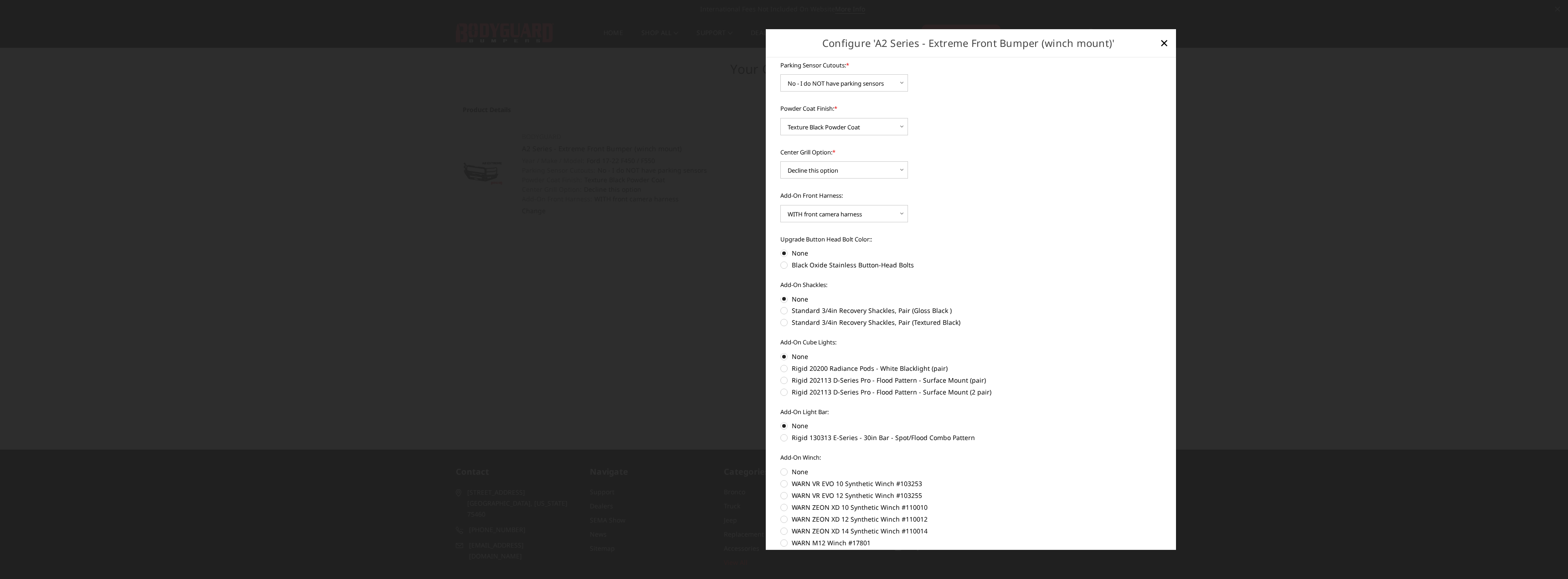
scroll to position [91, 0]
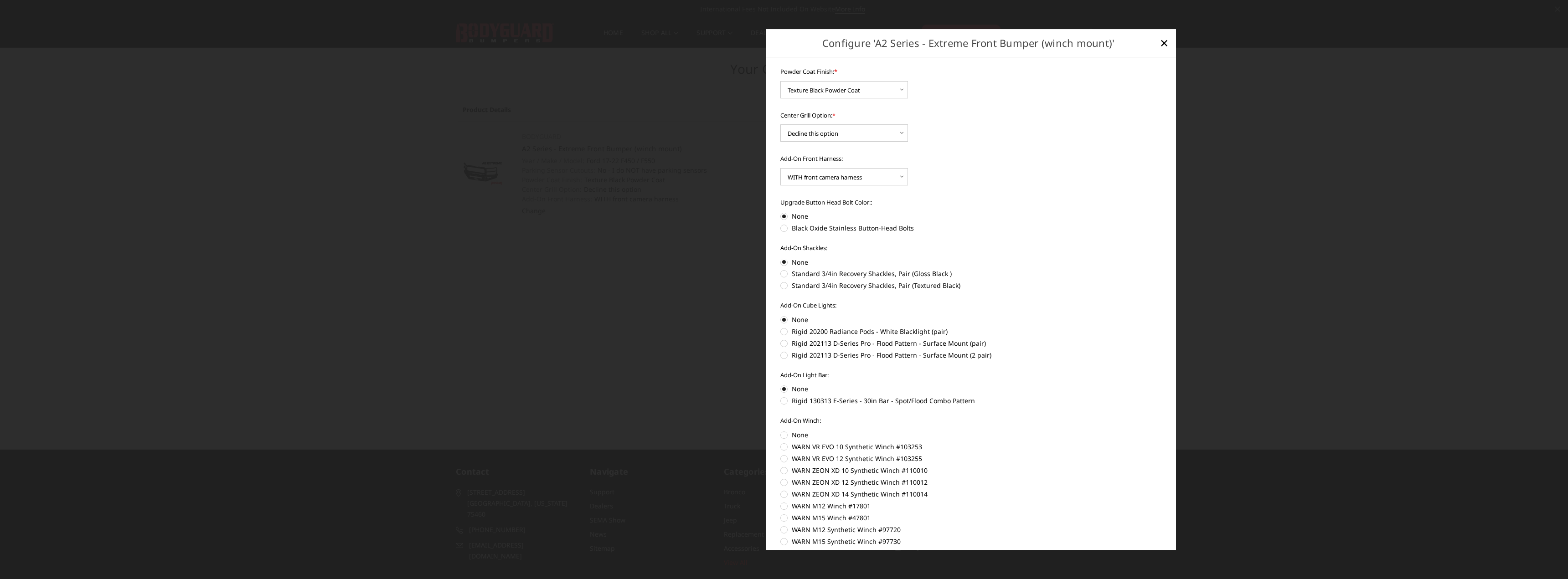
click at [785, 436] on label "None" at bounding box center [970, 435] width 382 height 10
click at [781, 522] on input "None" at bounding box center [780, 522] width 1 height 1
radio input "true"
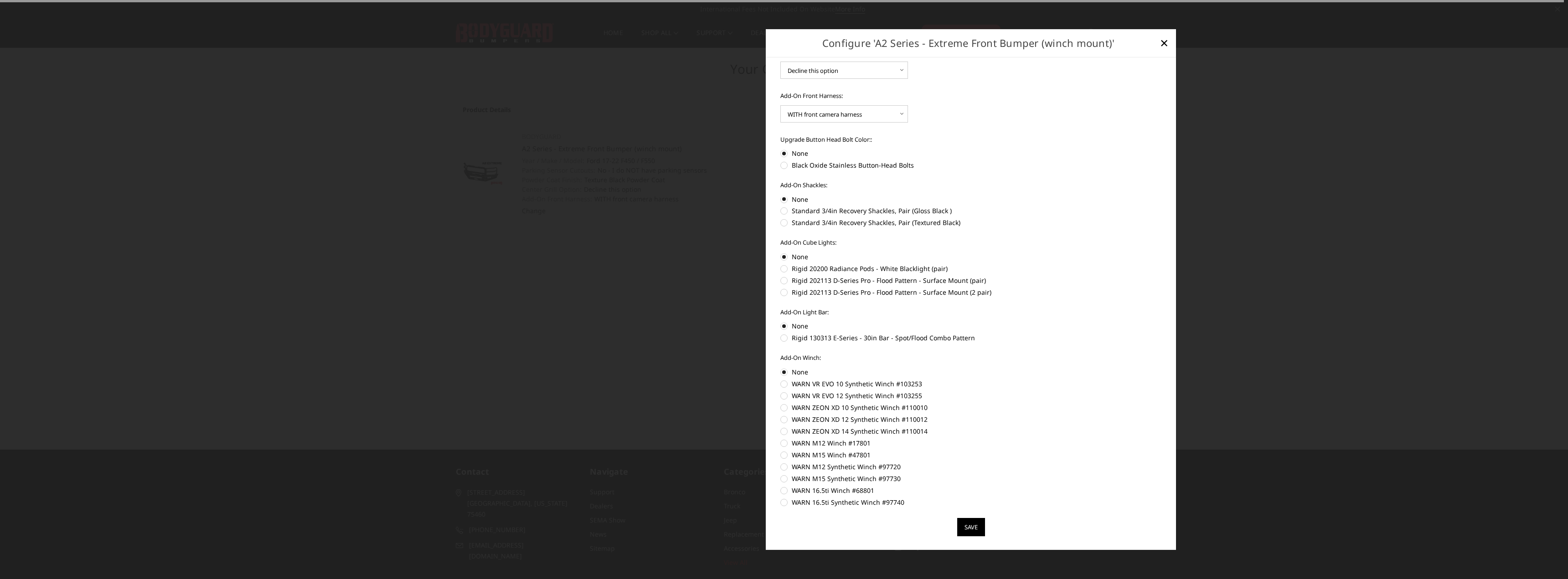
scroll to position [154, 0]
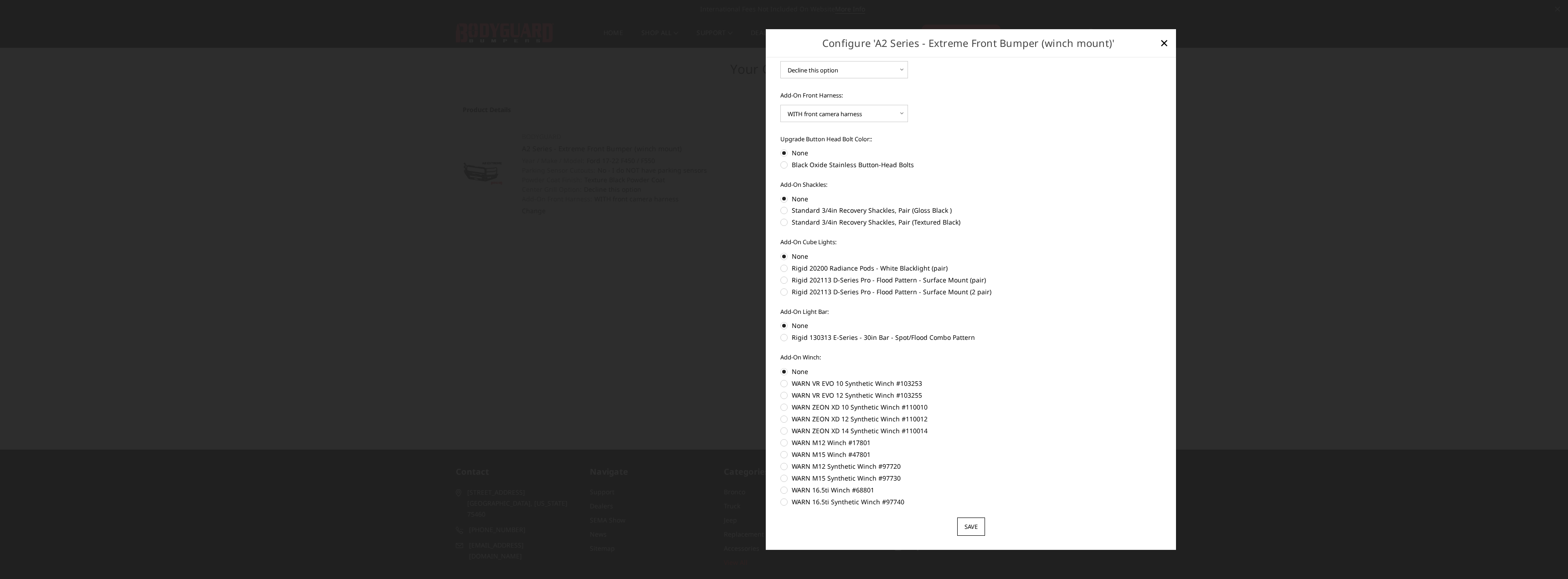
click at [966, 523] on input "Save" at bounding box center [970, 527] width 28 height 18
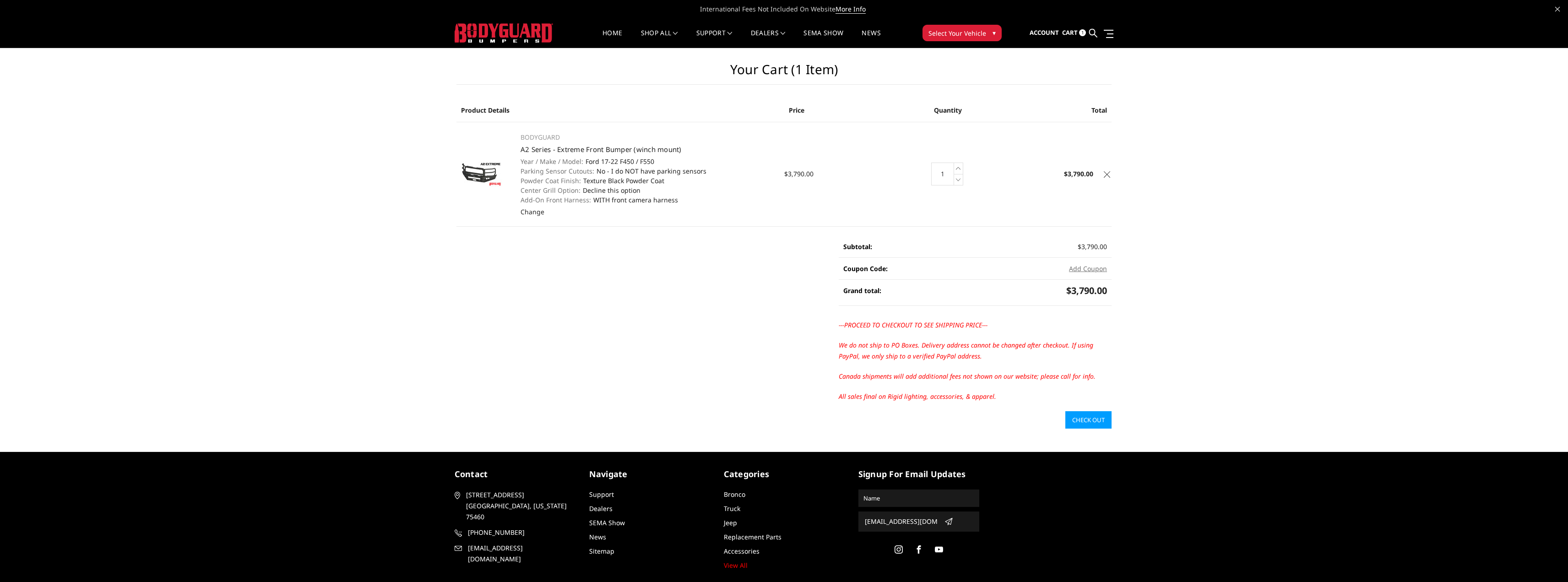
click at [1085, 418] on link "Check out" at bounding box center [1088, 420] width 46 height 17
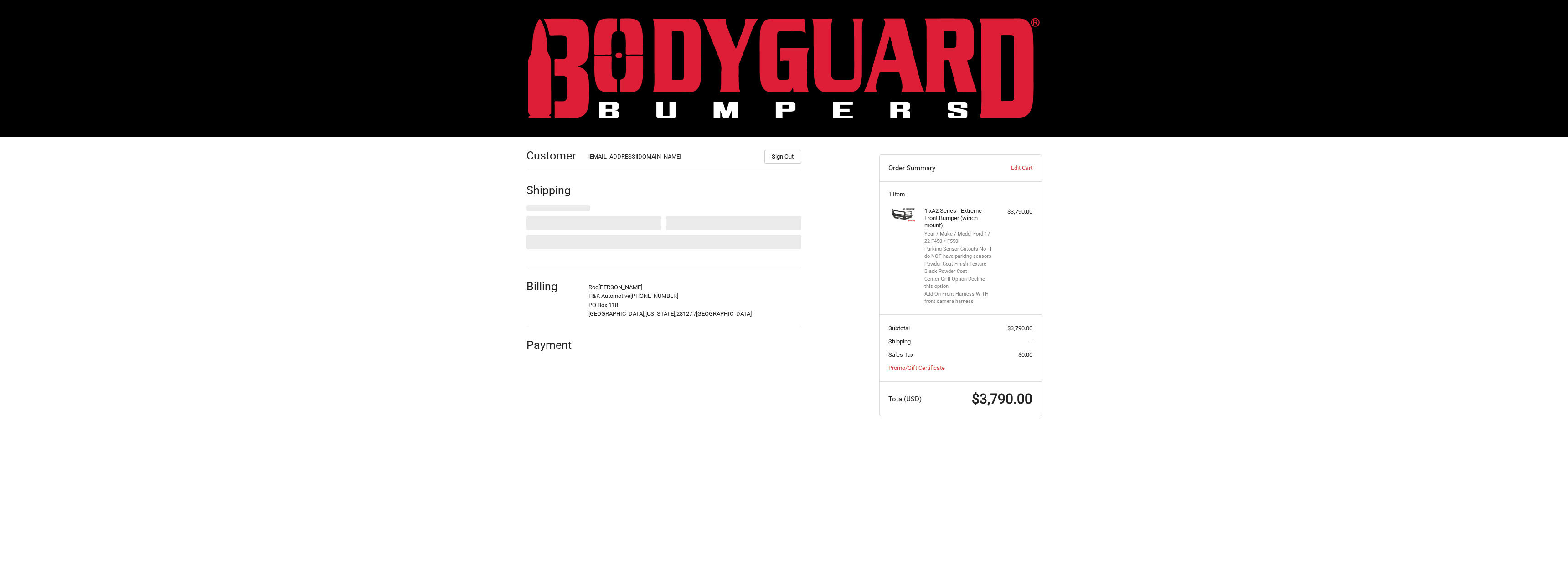
select select "US"
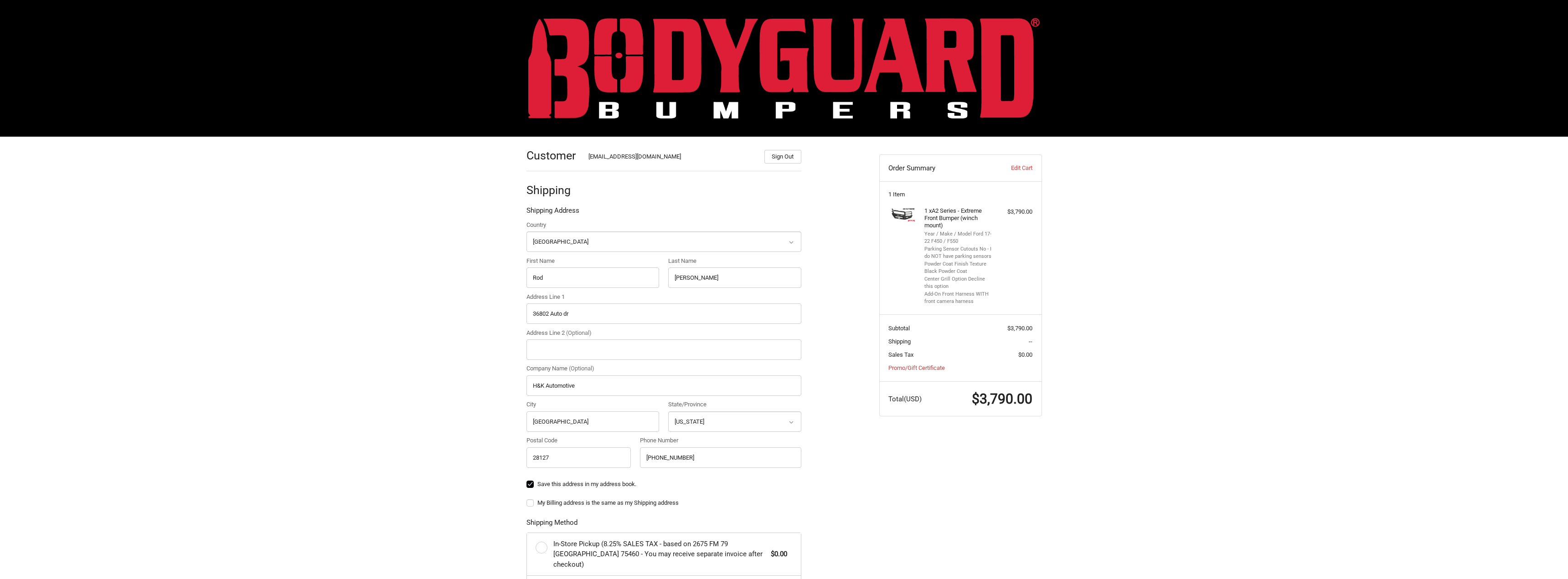
select select "NC"
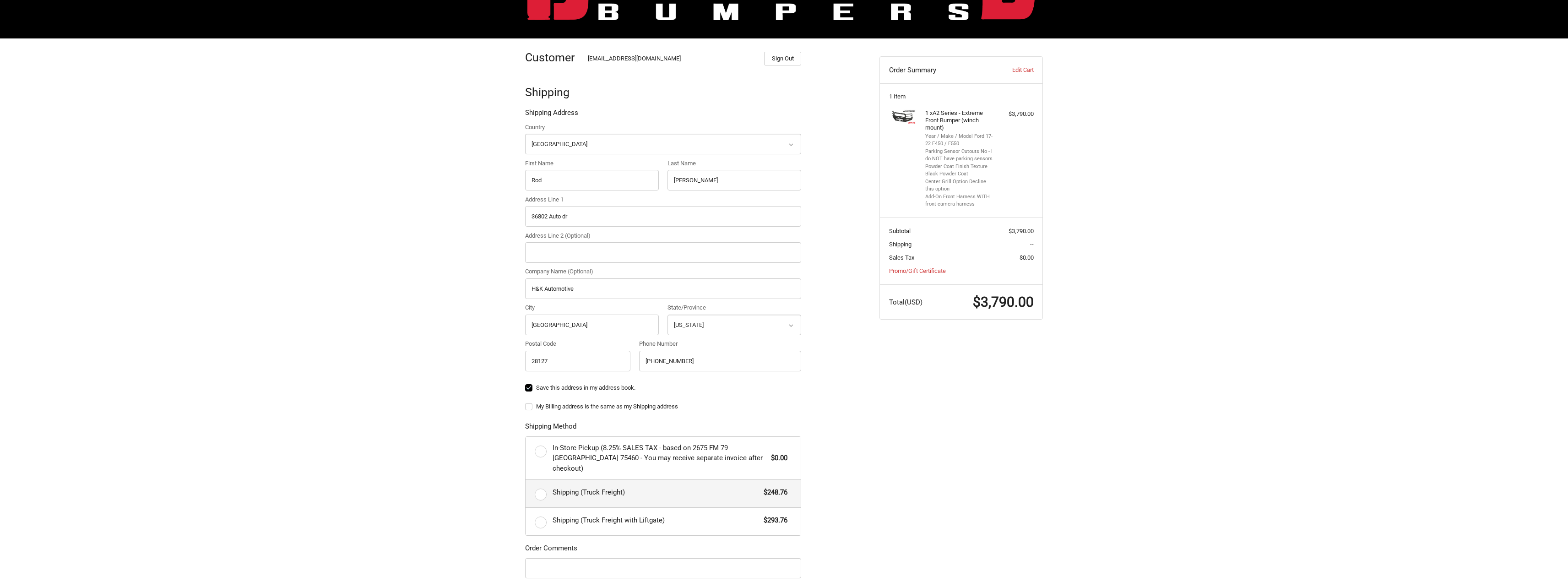
scroll to position [138, 0]
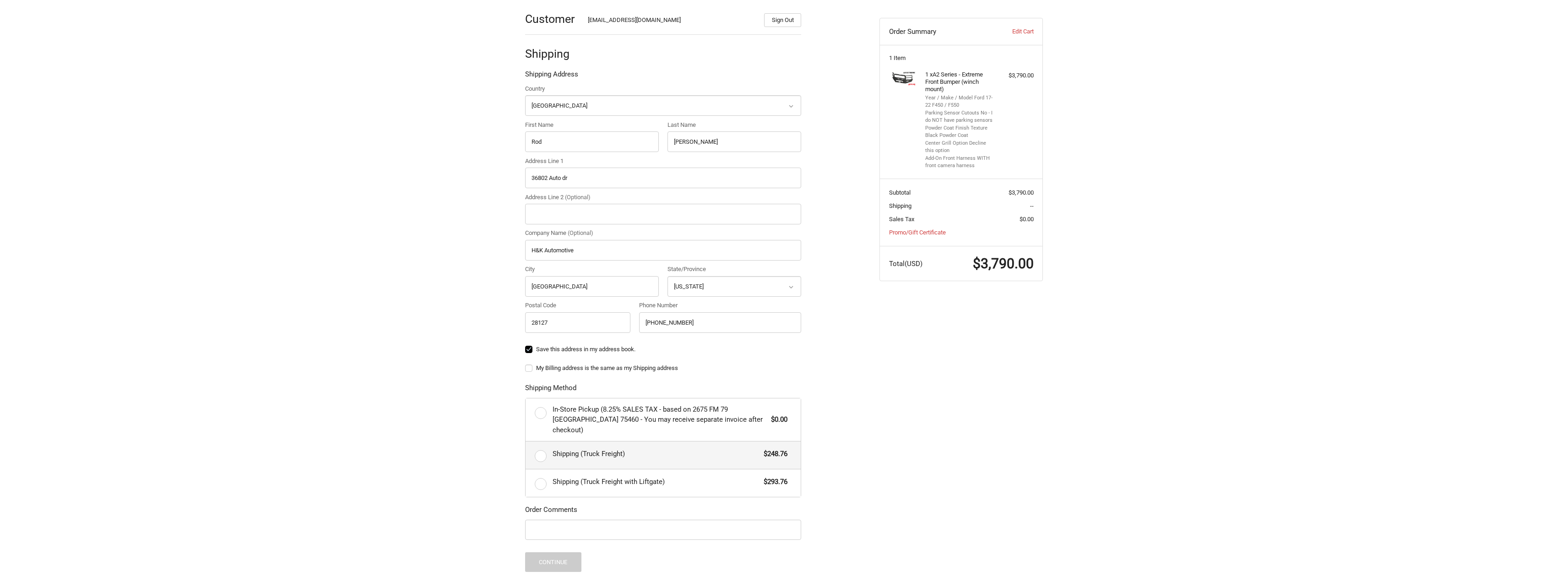
click at [539, 446] on label "Shipping (Truck Freight) $248.76" at bounding box center [663, 455] width 275 height 27
click at [526, 442] on input "Shipping (Truck Freight) $248.76" at bounding box center [525, 441] width 1 height 1
radio input "true"
click at [541, 445] on label "Shipping (Truck Freight) $248.76" at bounding box center [663, 455] width 275 height 27
click at [526, 442] on input "Shipping (Truck Freight) $248.76" at bounding box center [525, 441] width 1 height 1
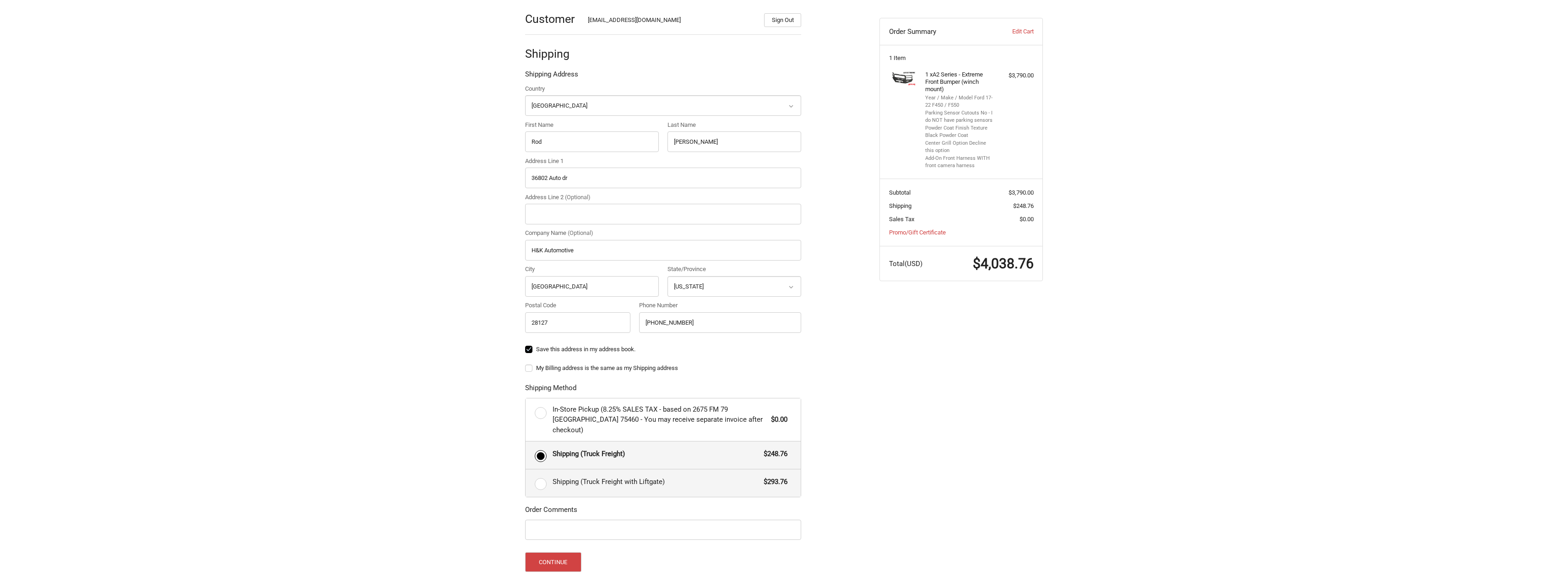
click at [544, 475] on label "Shipping (Truck Freight with Liftgate) $293.76" at bounding box center [663, 483] width 275 height 27
click at [526, 470] on input "Shipping (Truck Freight with Liftgate) $293.76" at bounding box center [525, 470] width 1 height 1
radio input "true"
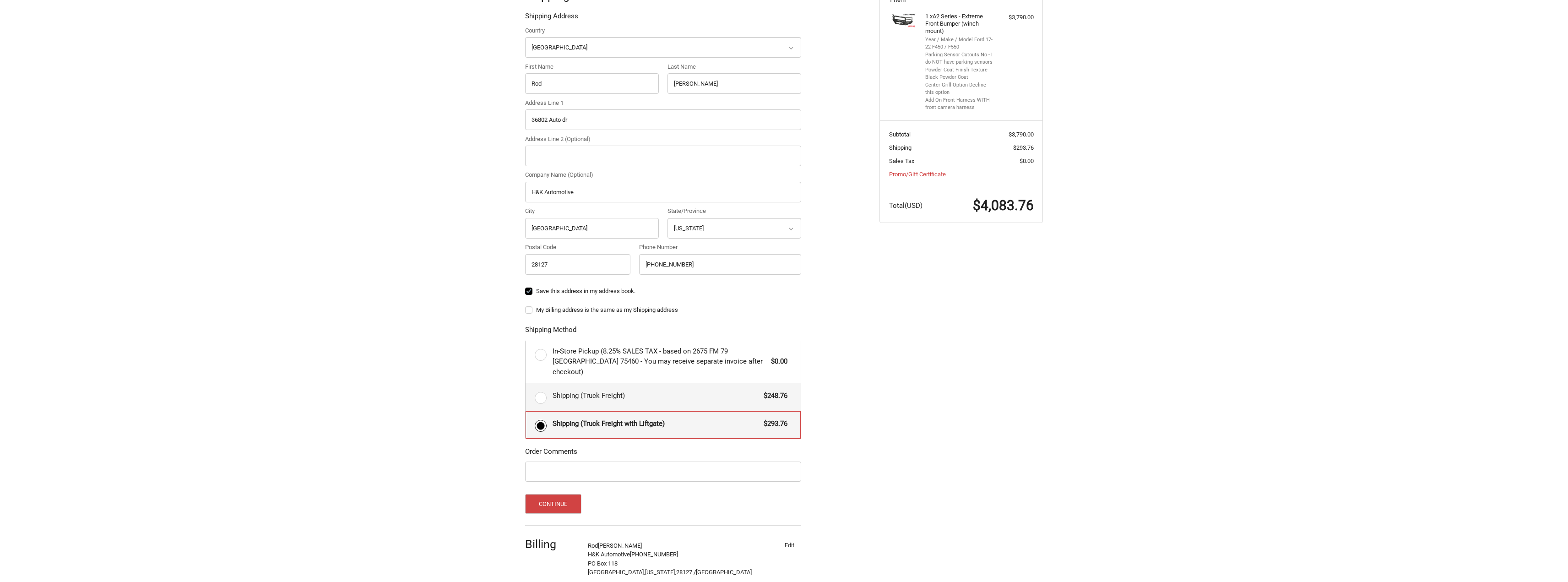
scroll to position [229, 0]
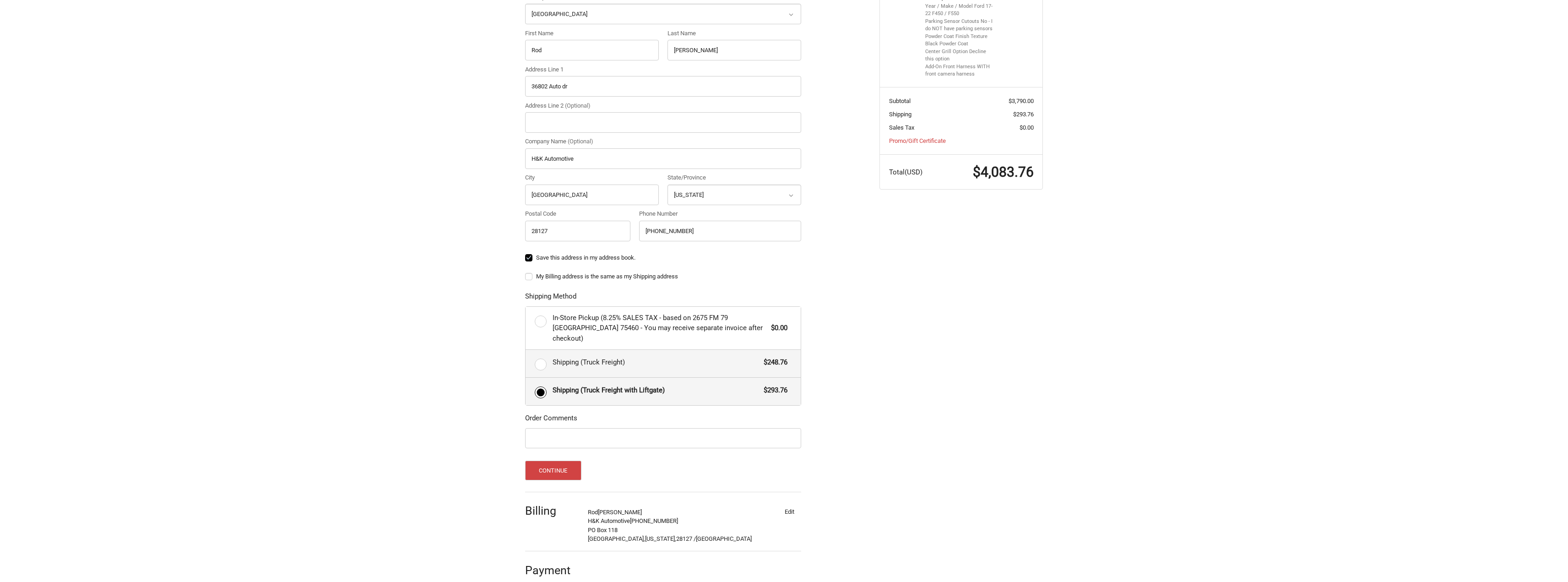
click at [539, 358] on label "Shipping (Truck Freight) $248.76" at bounding box center [663, 364] width 275 height 27
click at [526, 350] on input "Shipping (Truck Freight) $248.76" at bounding box center [525, 350] width 1 height 1
radio input "true"
click at [565, 459] on button "Continue" at bounding box center [554, 469] width 56 height 20
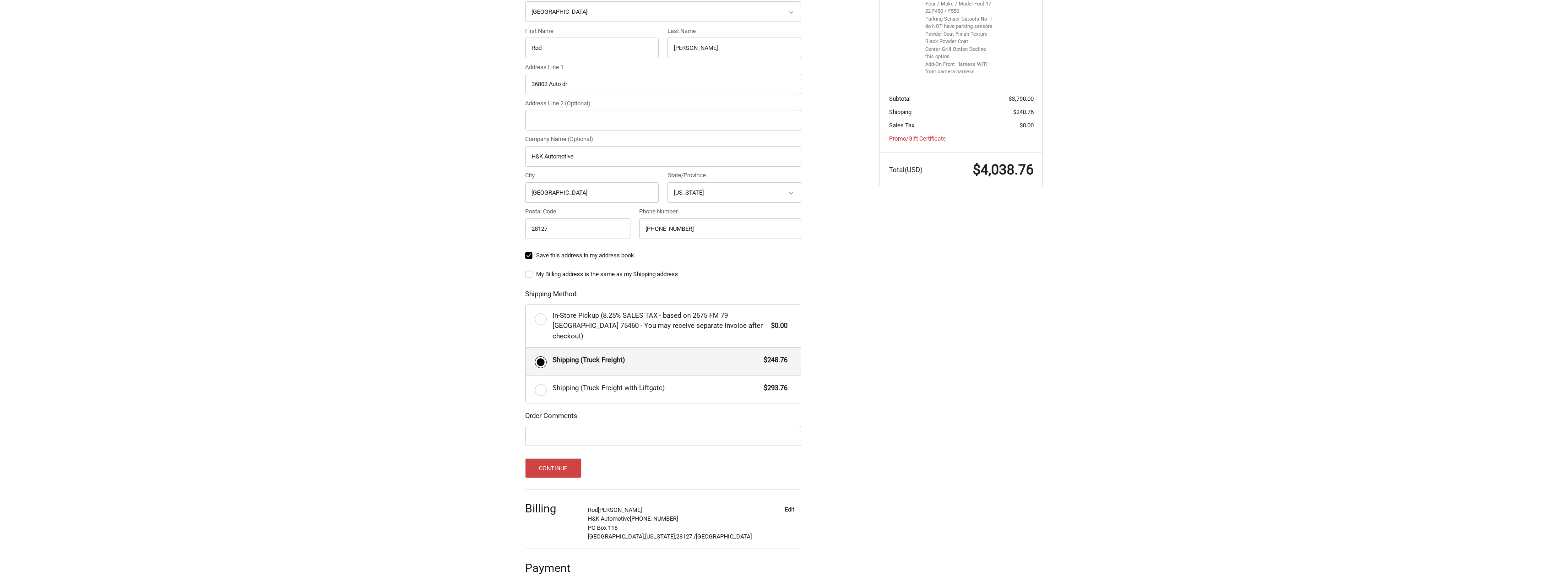
scroll to position [0, 0]
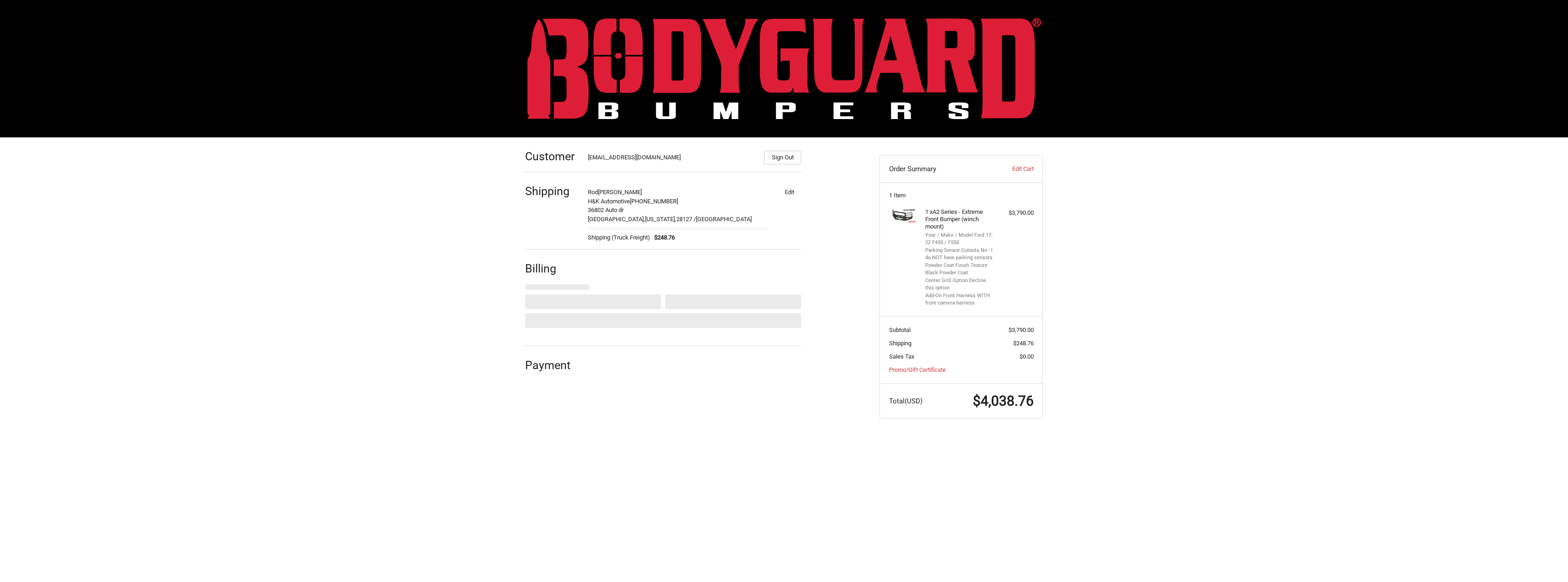
select select "US"
select select "NC"
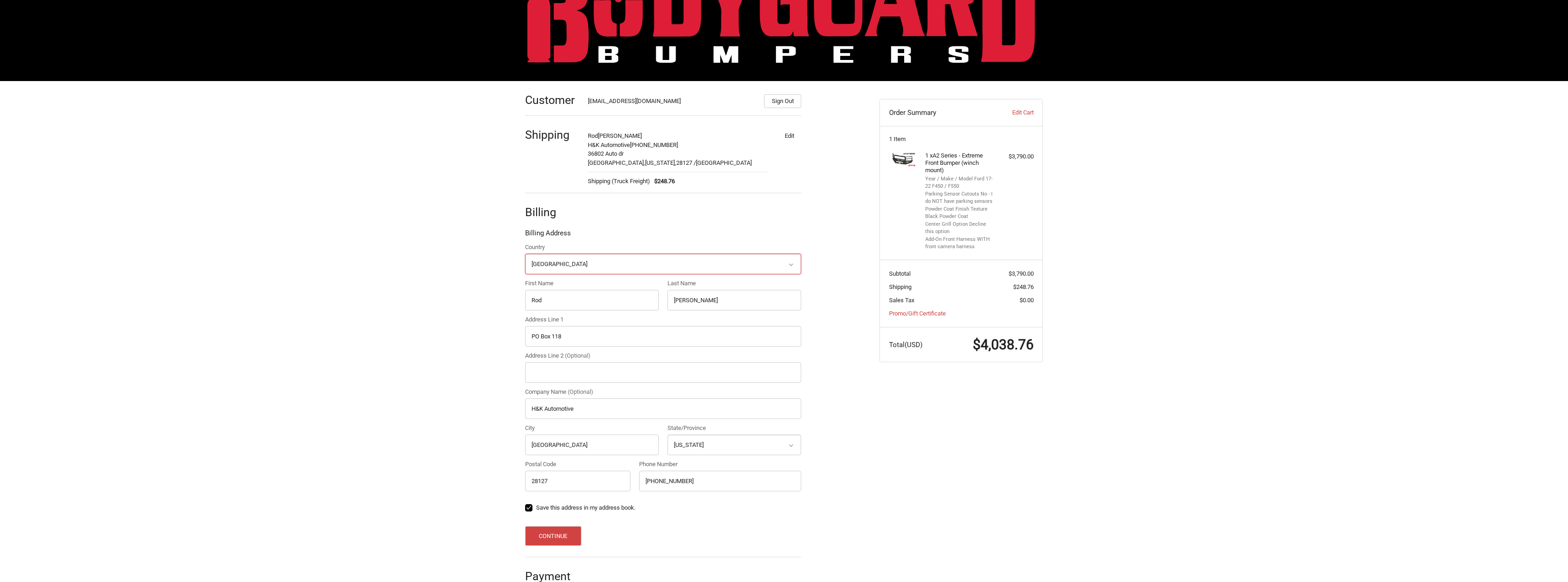
scroll to position [75, 0]
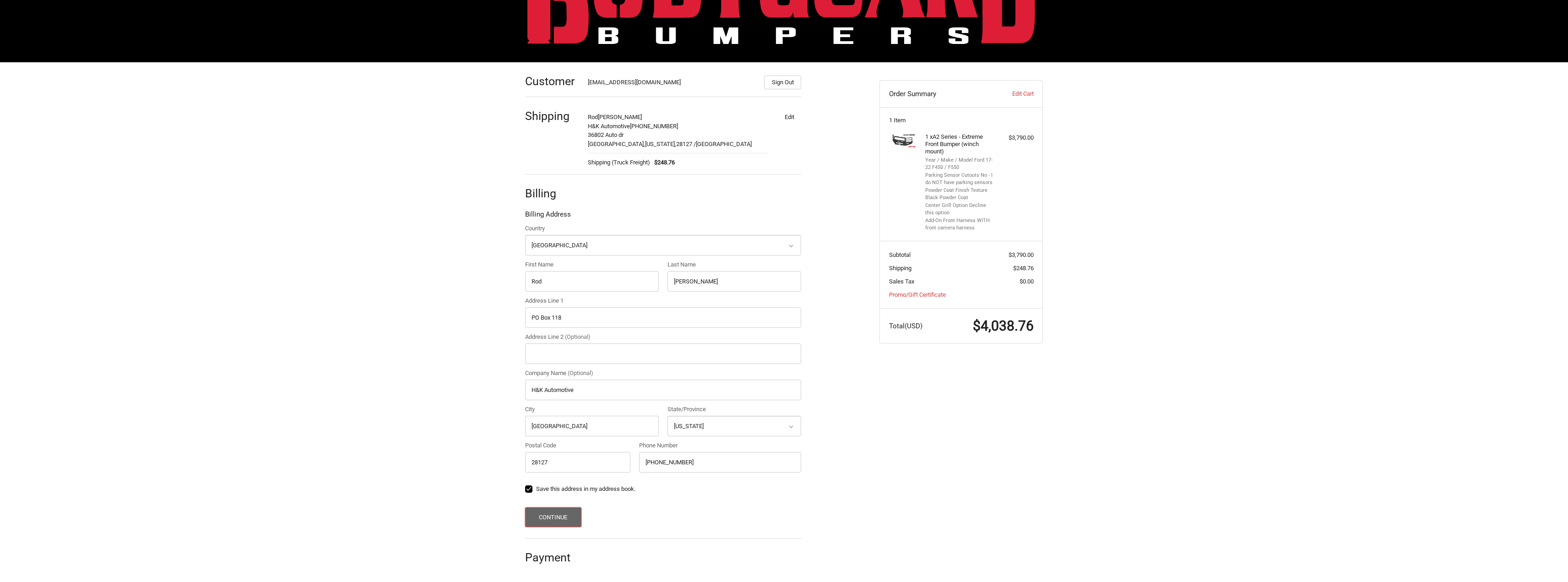
click at [567, 514] on button "Continue" at bounding box center [554, 517] width 56 height 20
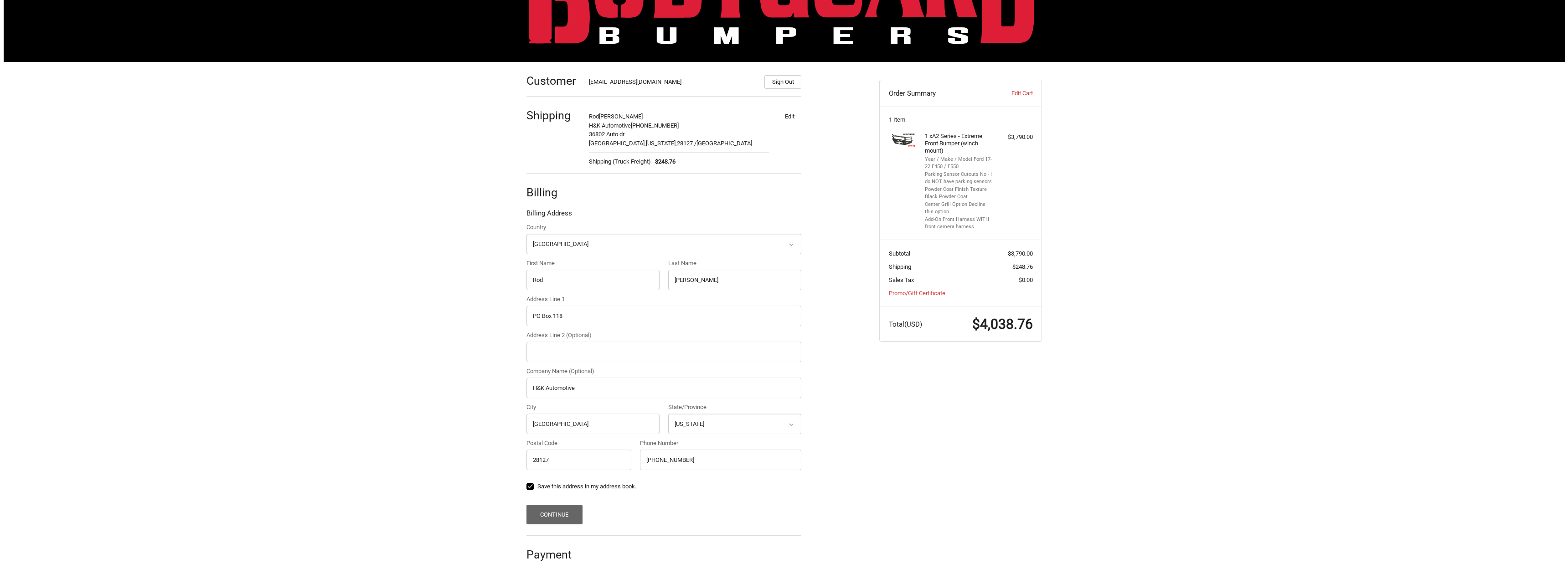
scroll to position [0, 0]
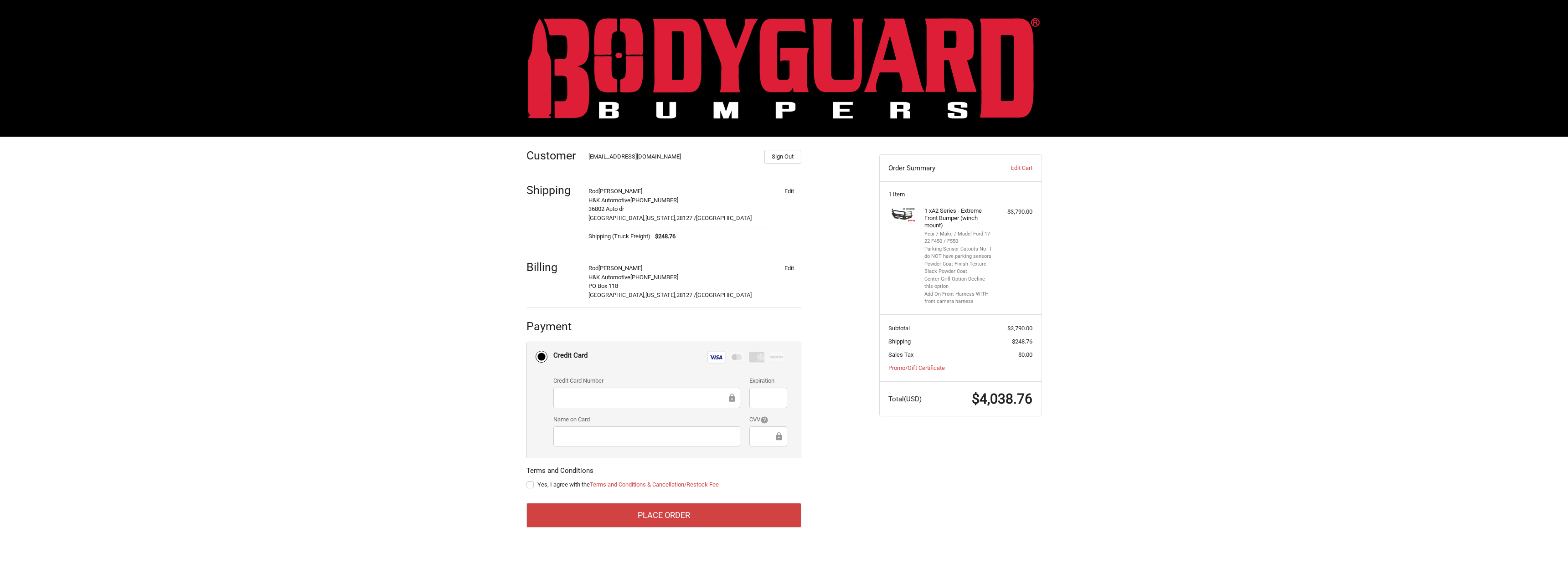
click at [868, 499] on div "Customer hkautobody@gmail.com Sign Out Shipping Rod Keck H&K Automotive 704-982…" at bounding box center [695, 338] width 353 height 402
click at [530, 485] on label "Yes, I agree with the Terms and Conditions & Cancellation/Restock Fee" at bounding box center [664, 485] width 275 height 8
click at [527, 481] on input "Yes, I agree with the Terms and Conditions & Cancellation/Restock Fee" at bounding box center [527, 481] width 1 height 1
checkbox input "true"
click at [638, 516] on button "Place Order" at bounding box center [664, 516] width 275 height 25
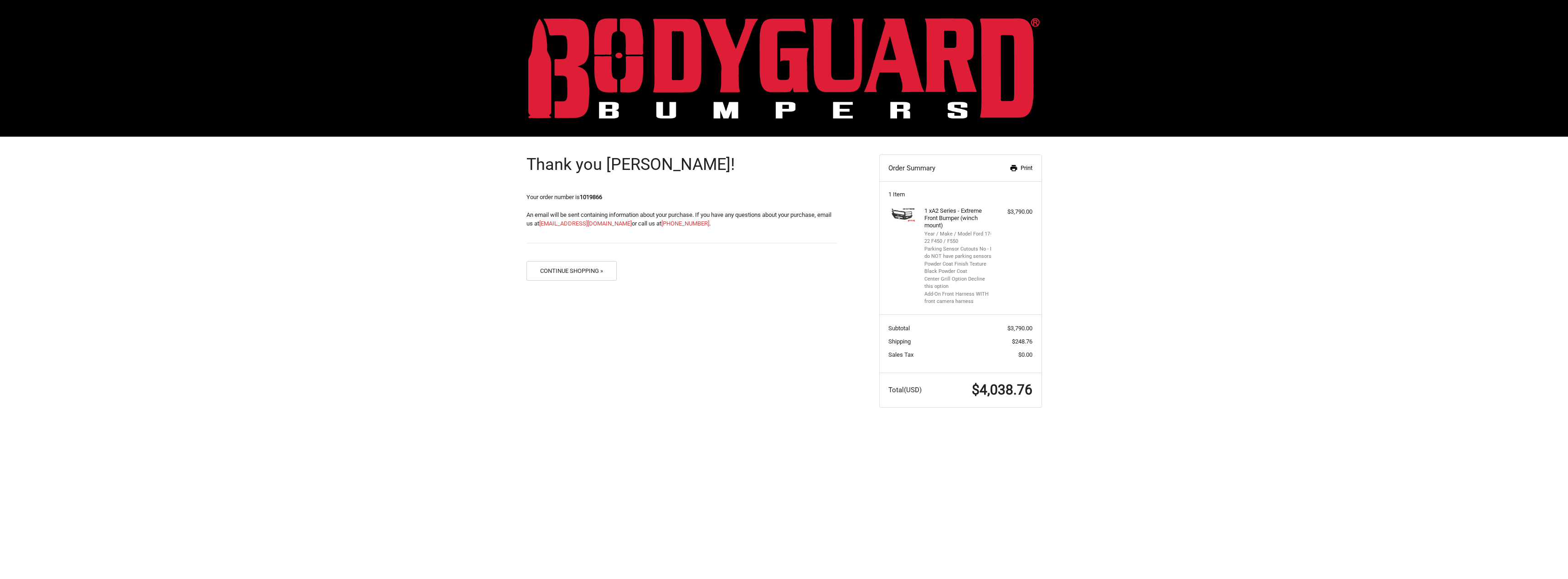
click at [1011, 165] on icon at bounding box center [1013, 168] width 8 height 8
